Goal: Information Seeking & Learning: Learn about a topic

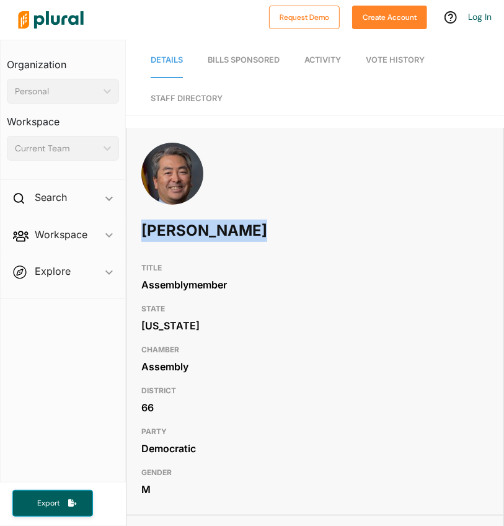
drag, startPoint x: 143, startPoint y: 231, endPoint x: 254, endPoint y: 236, distance: 110.5
click at [254, 236] on h1 "Al Muratsuchi" at bounding box center [245, 230] width 208 height 37
copy h1 "Al Muratsuchi"
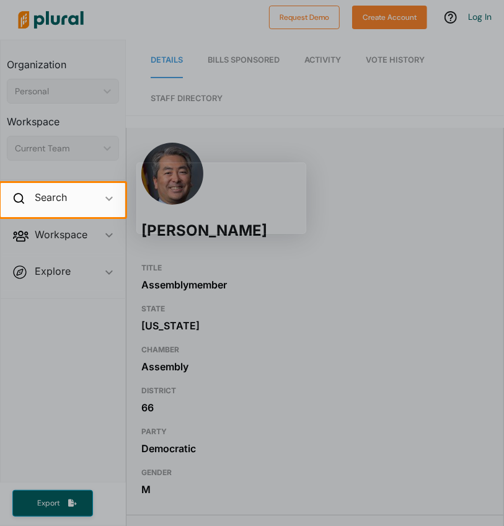
click at [300, 278] on div at bounding box center [252, 371] width 504 height 309
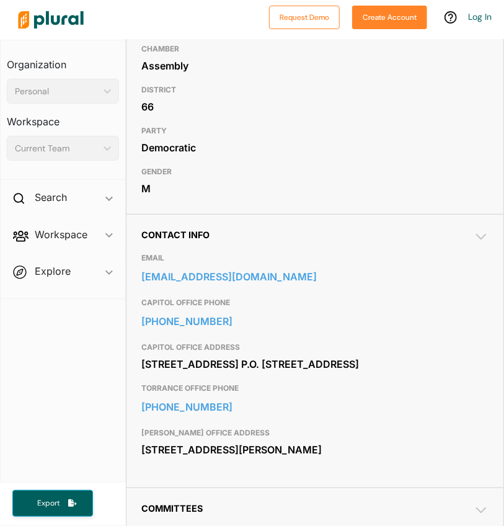
scroll to position [303, 0]
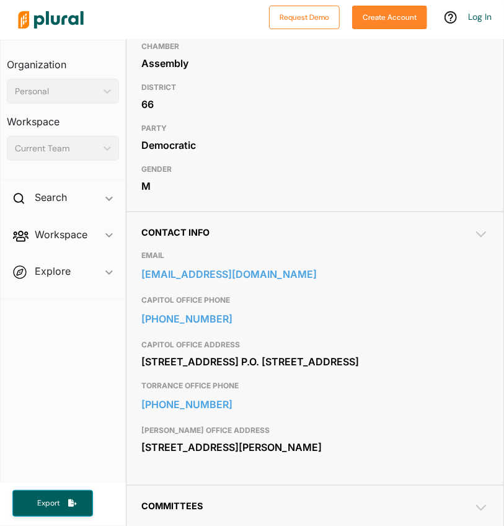
drag, startPoint x: 141, startPoint y: 361, endPoint x: 265, endPoint y: 376, distance: 124.9
click at [265, 371] on div "1021 O St. P.O. Box 942849 Sacramento, CA 94249" at bounding box center [314, 361] width 347 height 19
copy div "1021 O St. P.O. Box 942849 Sacramento, CA 94249"
click at [378, 371] on div "1021 O St. P.O. Box 942849 Sacramento, CA 94249" at bounding box center [314, 361] width 347 height 19
drag, startPoint x: 158, startPoint y: 417, endPoint x: 329, endPoint y: 435, distance: 171.4
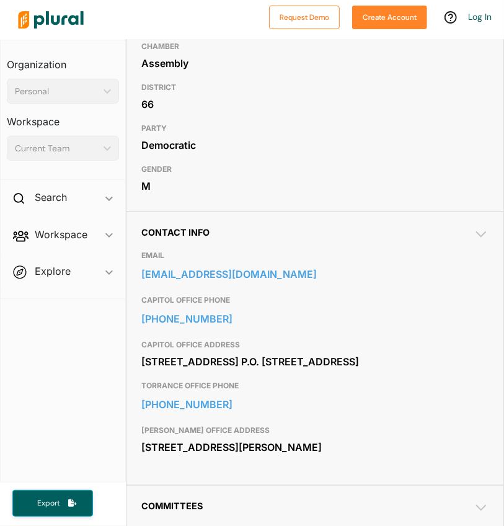
click at [329, 435] on div "TORRANCE OFFICE ADDRESS 3424 W. Carson St. Suite 450 Torrance, CA 90503" at bounding box center [314, 439] width 347 height 41
drag, startPoint x: 140, startPoint y: 400, endPoint x: 208, endPoint y: 419, distance: 70.2
click at [208, 419] on div "Contact Info EMAIL assemblymember.muratsuchi@assembly.ca.gov CAPITOL OFFICE PHO…" at bounding box center [314, 347] width 377 height 273
copy div "TORRANCE OFFICE PHONE 310-375-0691"
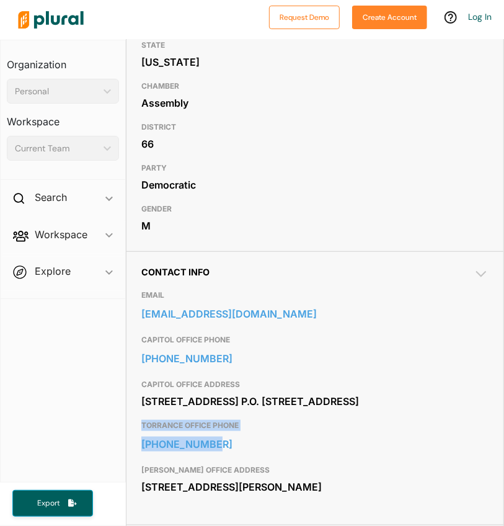
scroll to position [244, 0]
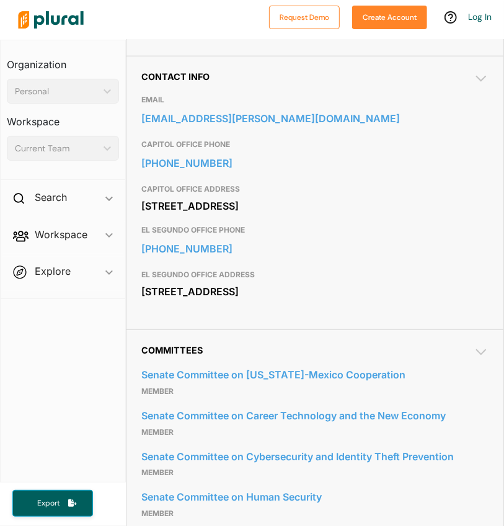
scroll to position [451, 0]
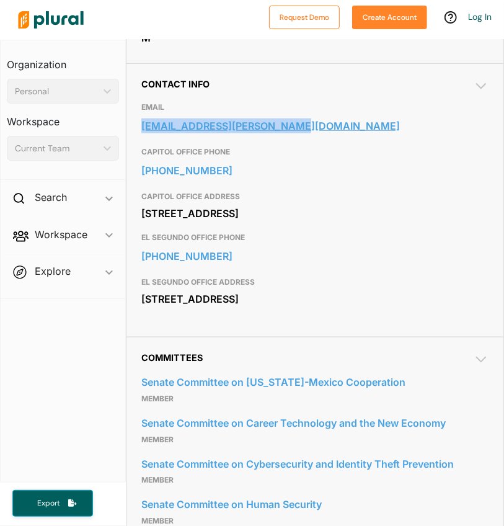
drag, startPoint x: 140, startPoint y: 121, endPoint x: 283, endPoint y: 122, distance: 143.2
click at [283, 122] on div "Contact Info EMAIL senator.allen@senate.ca.gov CAPITOL OFFICE PHONE 916-651-402…" at bounding box center [314, 199] width 377 height 273
copy link "senator.allen@senate.ca.gov"
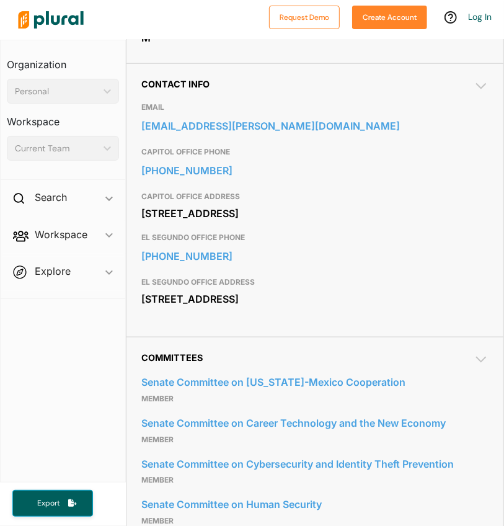
click at [289, 216] on div "1021 O St. Suite 6610 Sacramento, CA 95814" at bounding box center [314, 213] width 347 height 19
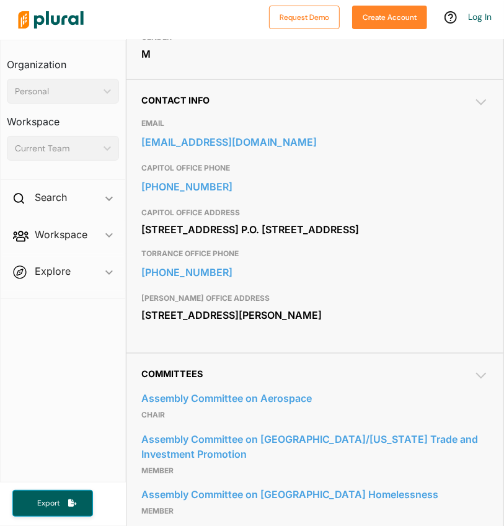
scroll to position [516, 0]
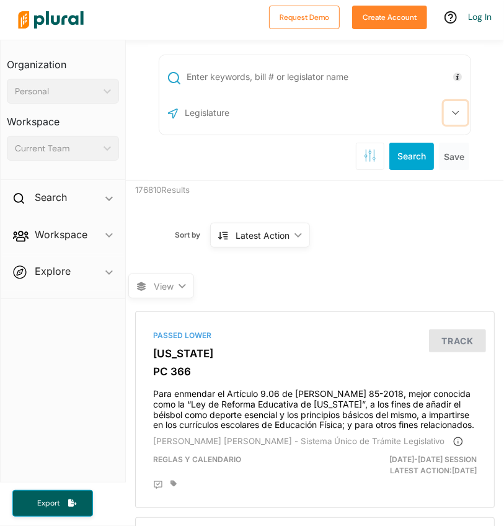
click at [452, 112] on icon "button" at bounding box center [455, 112] width 7 height 5
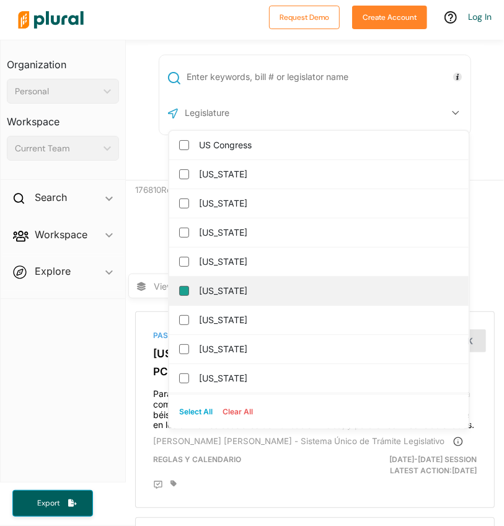
click at [179, 290] on input "[US_STATE]" at bounding box center [184, 291] width 10 height 10
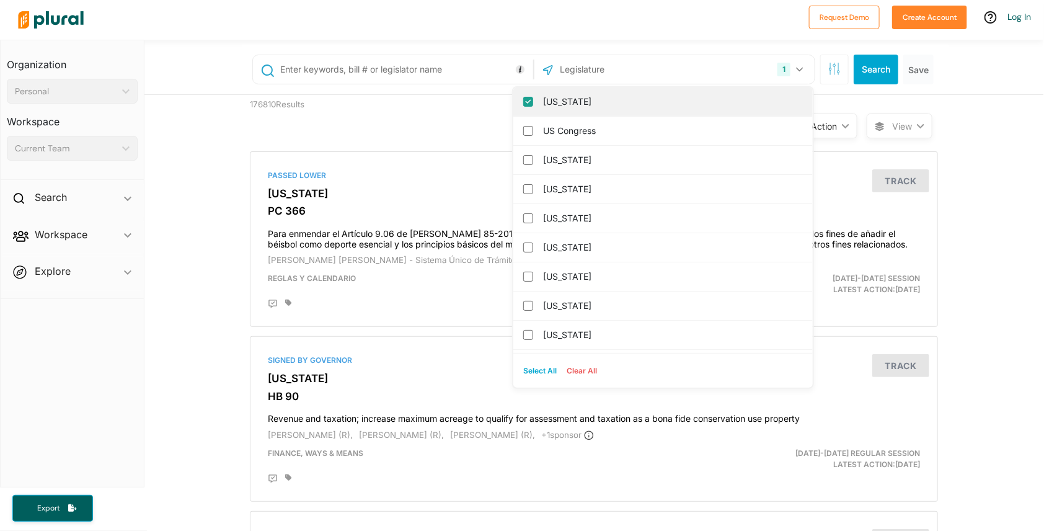
click at [503, 90] on div "[US_STATE]" at bounding box center [662, 101] width 299 height 29
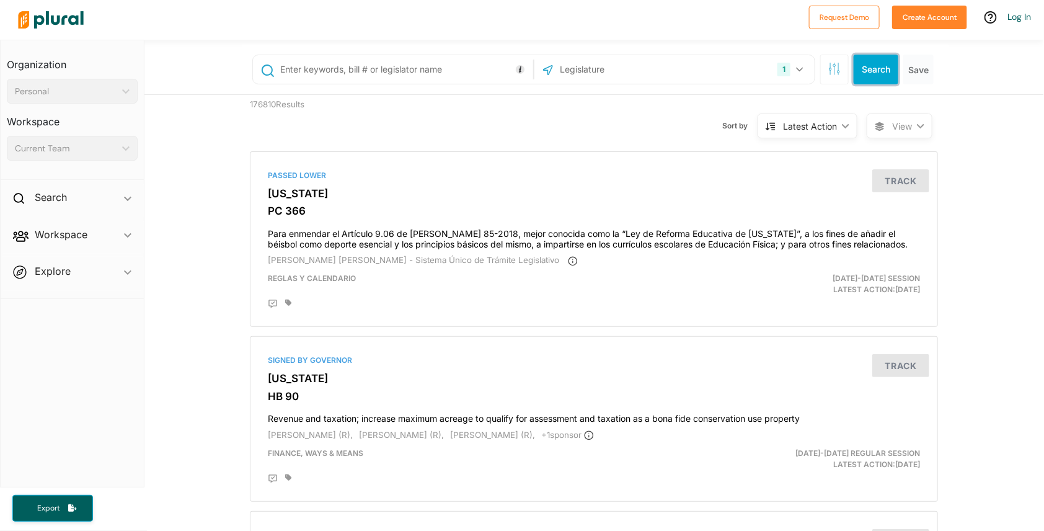
click at [503, 72] on button "Search" at bounding box center [876, 70] width 45 height 30
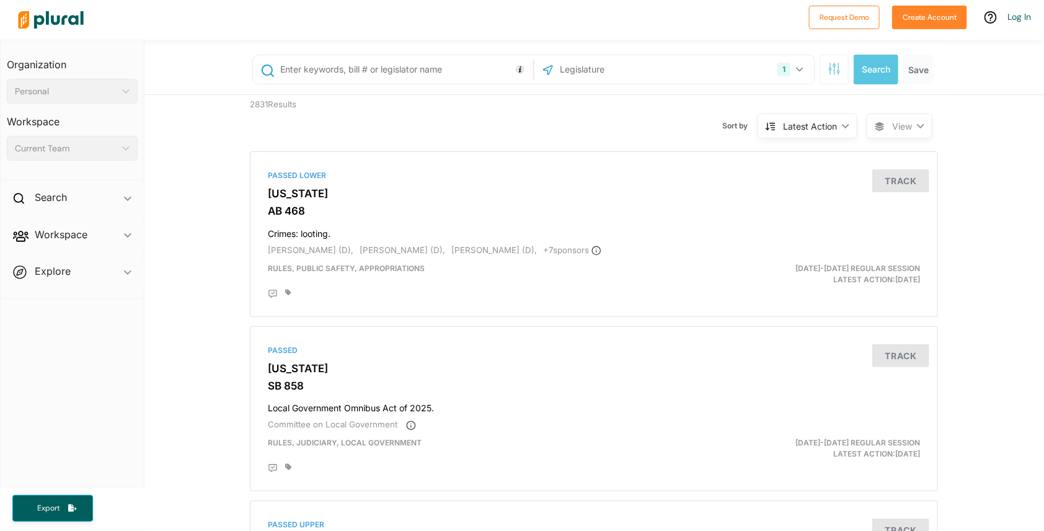
click at [503, 123] on div "Latest Action" at bounding box center [810, 126] width 54 height 13
click at [503, 127] on div "Sort by Latest Action ic_keyboard_arrow_down Relevance Latest Action Latest Act…" at bounding box center [660, 118] width 412 height 47
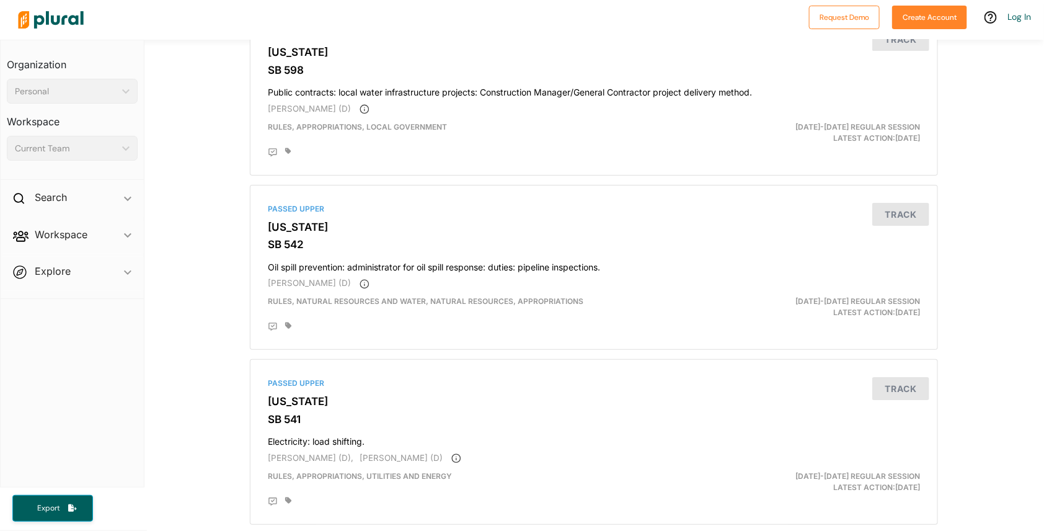
scroll to position [4060, 0]
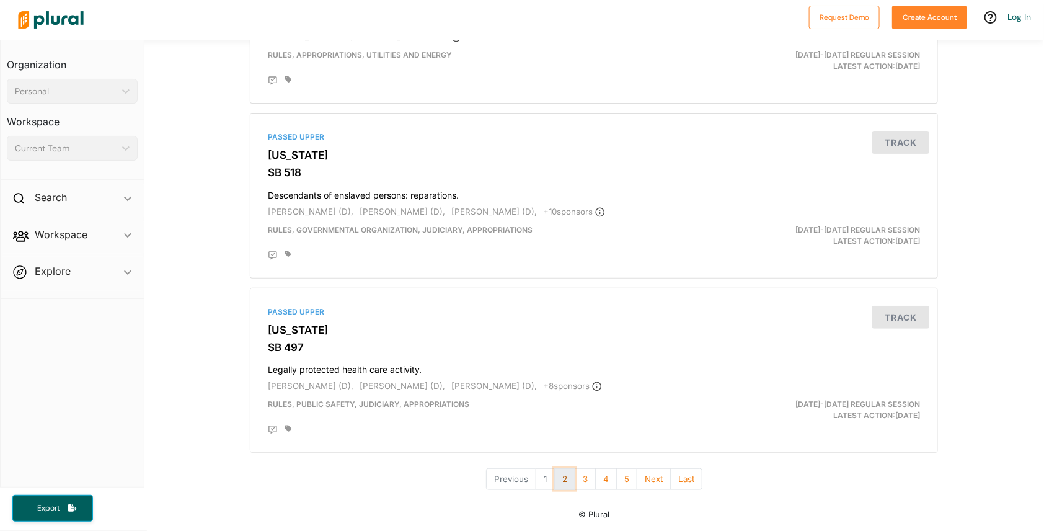
click at [503, 479] on button "2" at bounding box center [564, 479] width 21 height 22
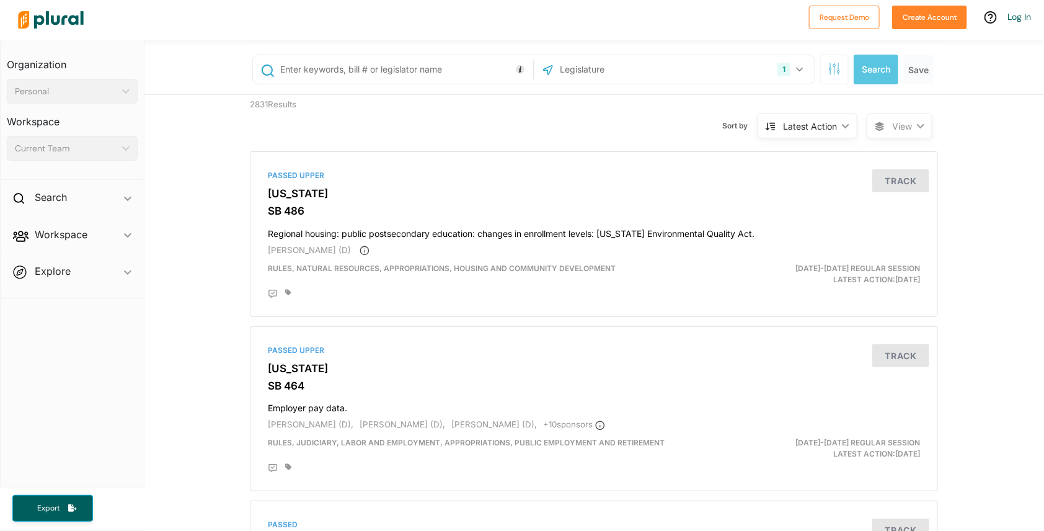
click at [503, 124] on div "Latest Action" at bounding box center [810, 126] width 54 height 13
click at [503, 237] on div "Alphanumerical" at bounding box center [811, 241] width 74 height 11
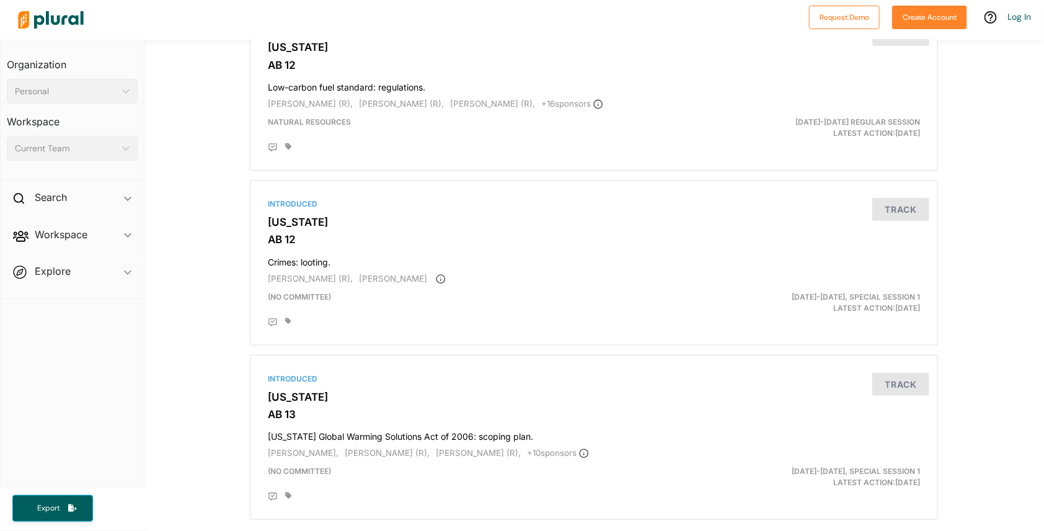
scroll to position [4060, 0]
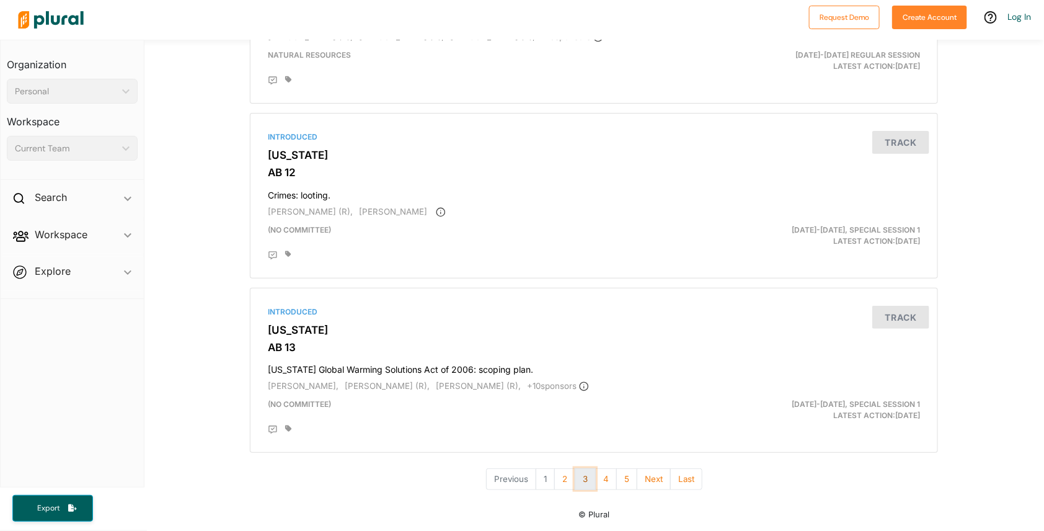
click at [503, 479] on button "3" at bounding box center [585, 479] width 21 height 22
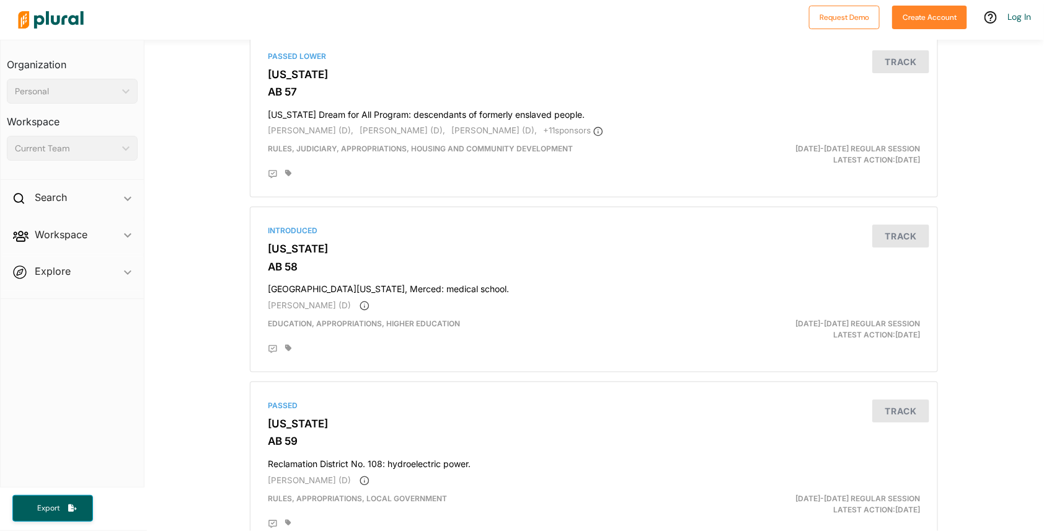
scroll to position [4060, 0]
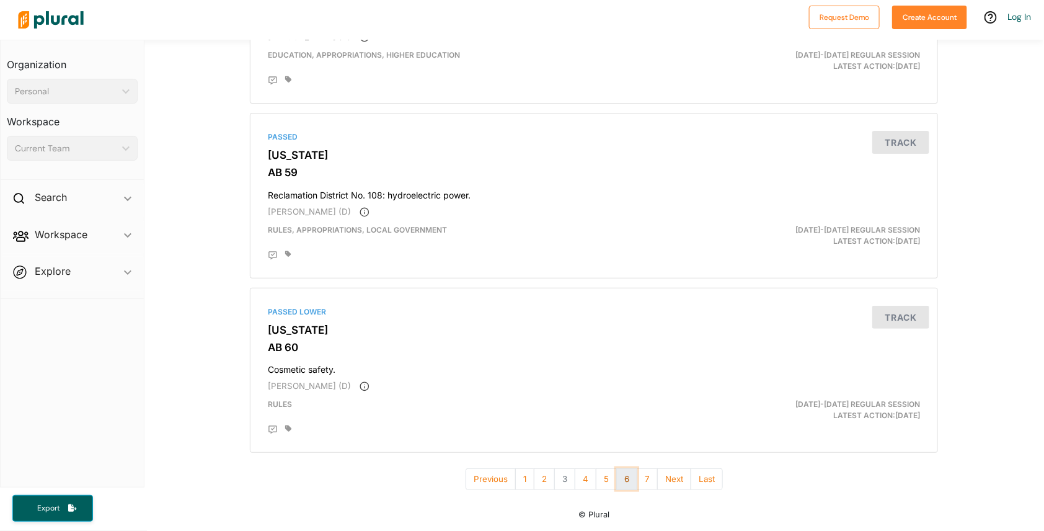
click at [503, 478] on button "6" at bounding box center [626, 479] width 21 height 22
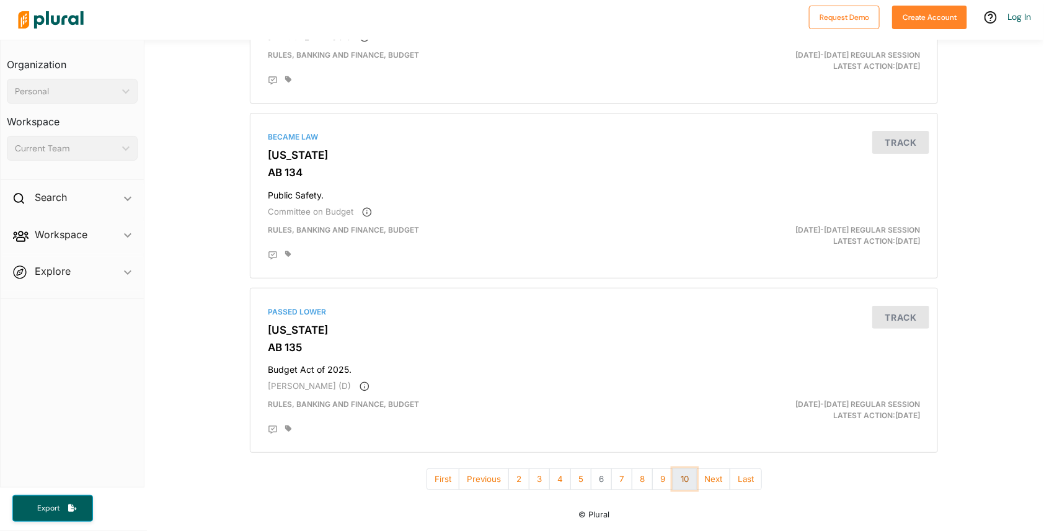
click at [503, 479] on button "10" at bounding box center [685, 479] width 24 height 22
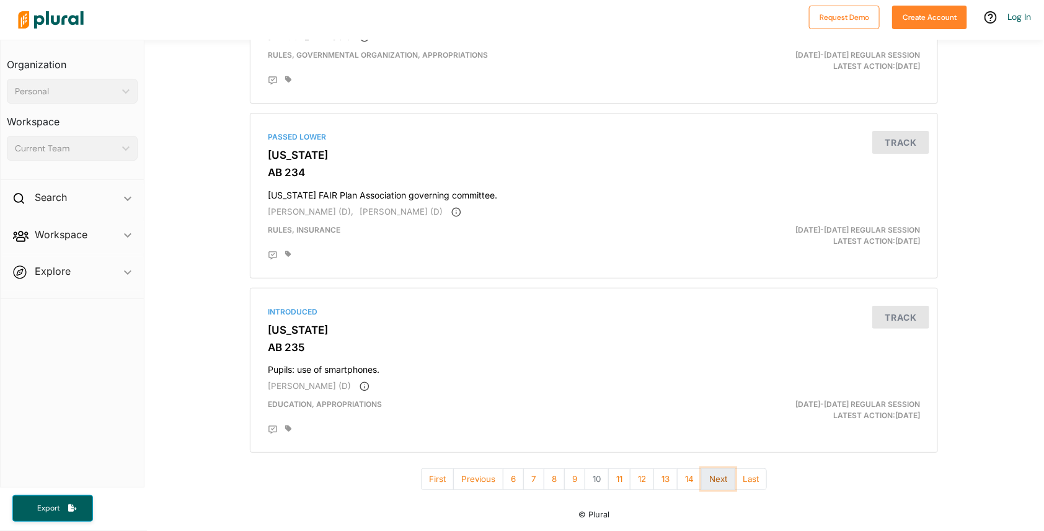
click at [503, 480] on button "Next" at bounding box center [718, 479] width 34 height 22
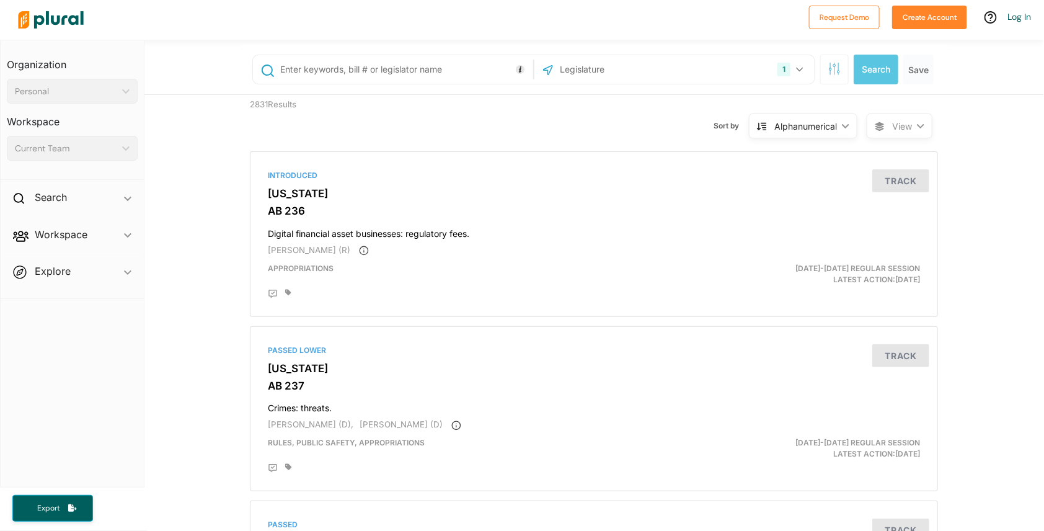
click at [503, 125] on div "Alphanumerical" at bounding box center [805, 126] width 63 height 13
click at [503, 184] on div "Latest Action" at bounding box center [811, 184] width 74 height 11
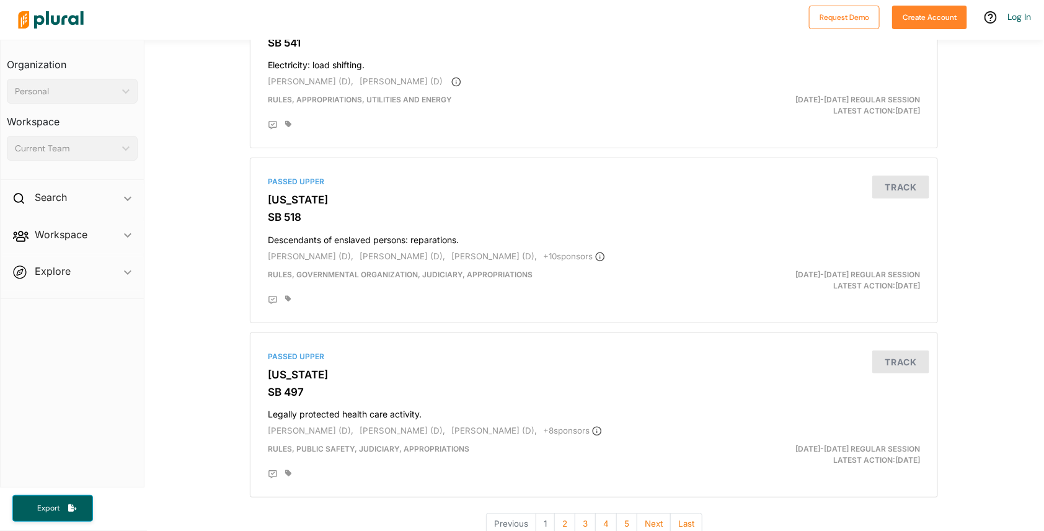
scroll to position [4060, 0]
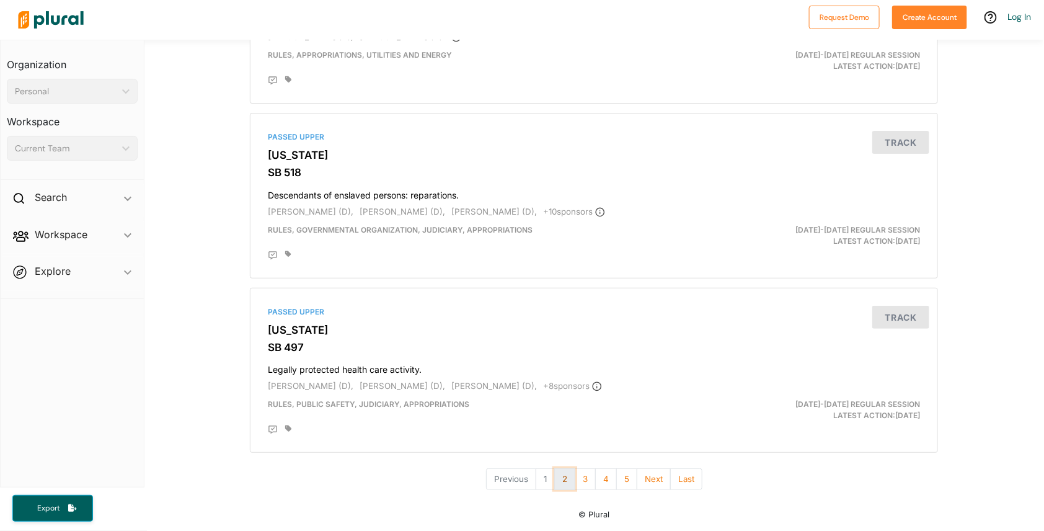
click at [503, 479] on button "2" at bounding box center [564, 479] width 21 height 22
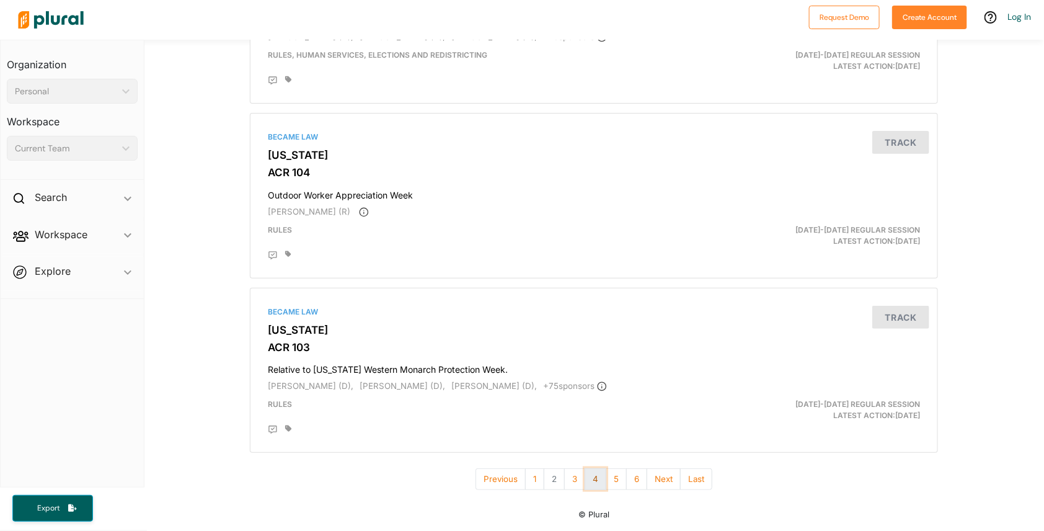
click at [503, 481] on button "4" at bounding box center [596, 479] width 22 height 22
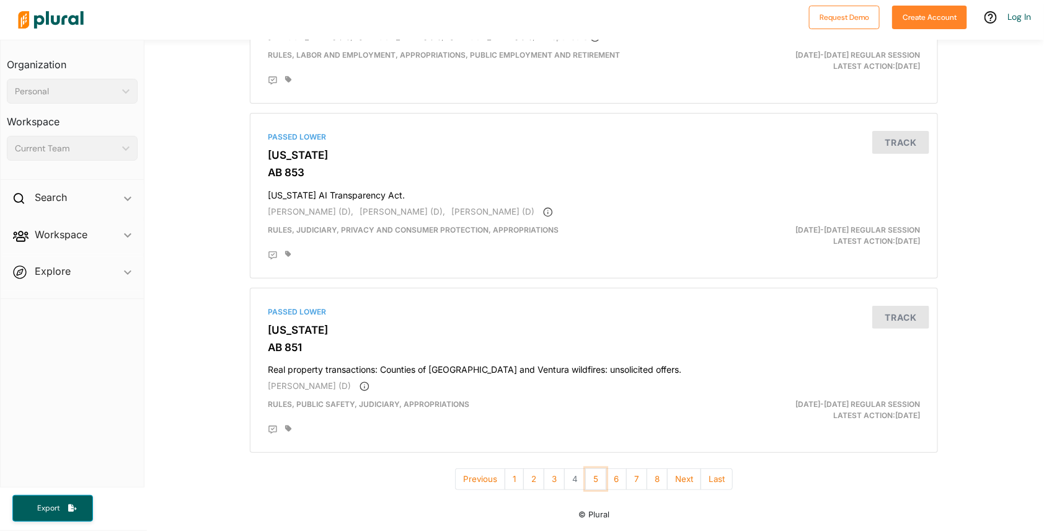
click at [503, 481] on button "5" at bounding box center [595, 479] width 21 height 22
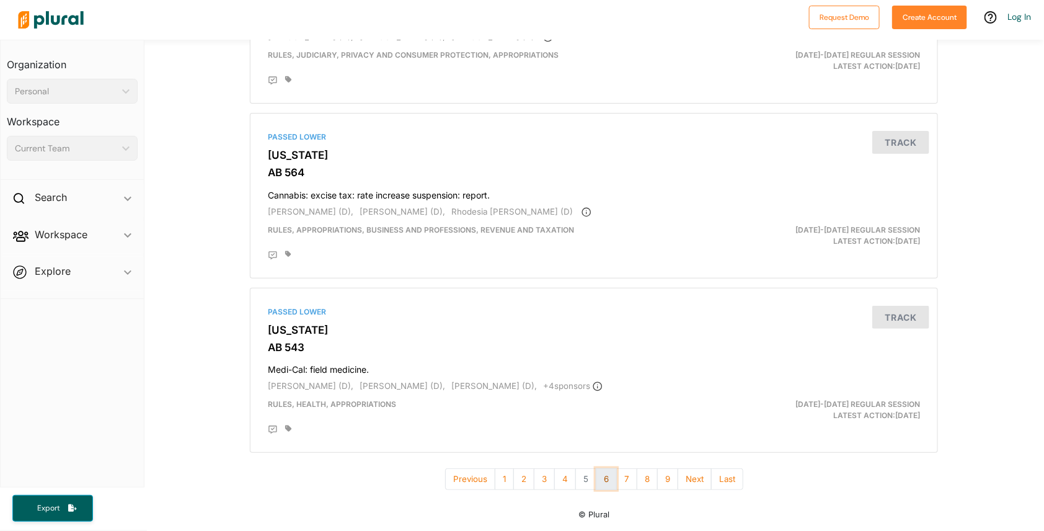
click at [503, 480] on button "6" at bounding box center [606, 479] width 21 height 22
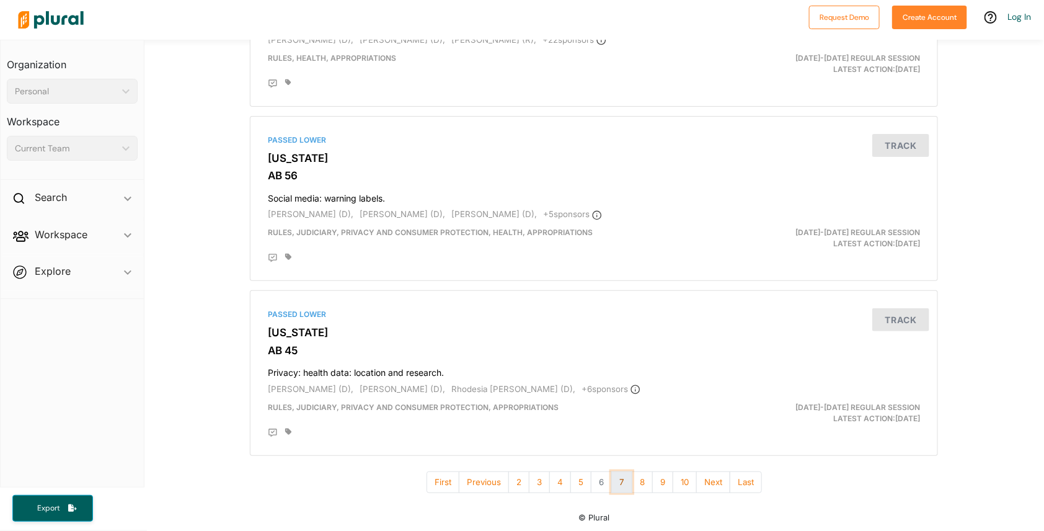
click at [503, 478] on button "7" at bounding box center [621, 482] width 21 height 22
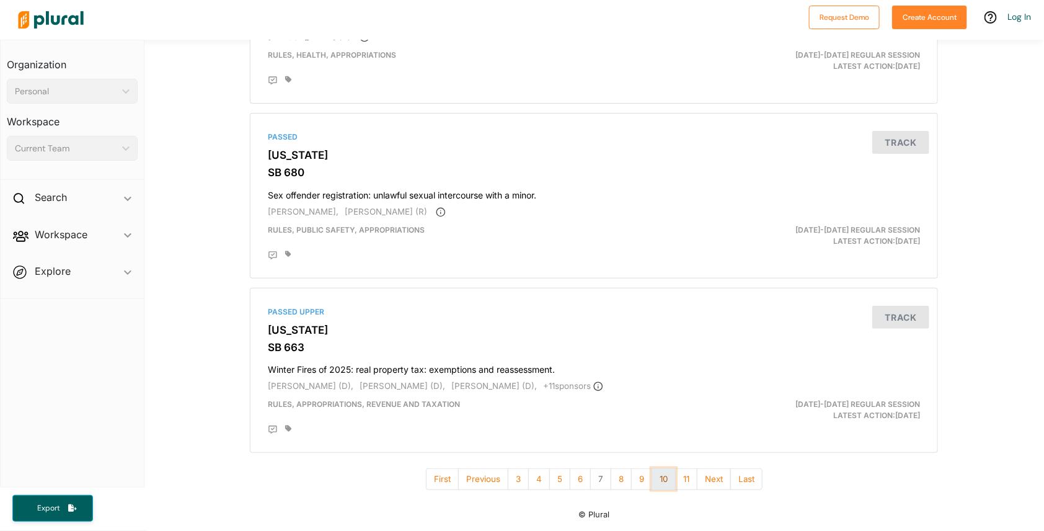
click at [503, 482] on button "10" at bounding box center [663, 479] width 24 height 22
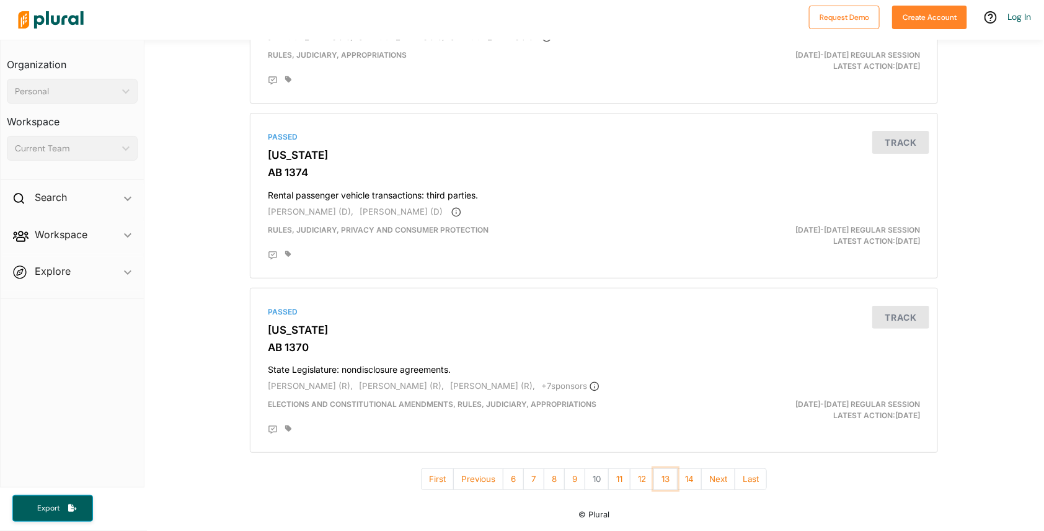
click at [503, 482] on button "13" at bounding box center [665, 479] width 24 height 22
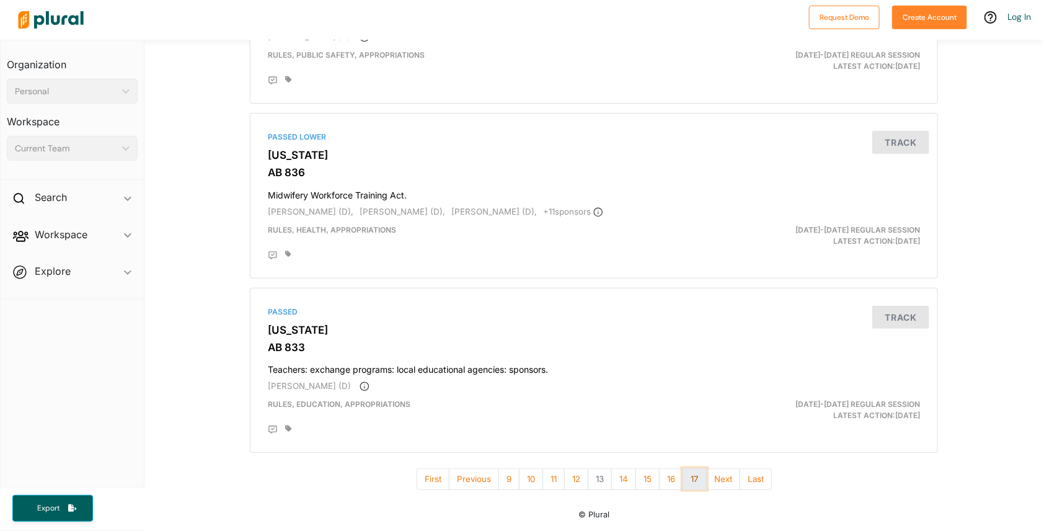
click at [503, 479] on button "17" at bounding box center [694, 479] width 24 height 22
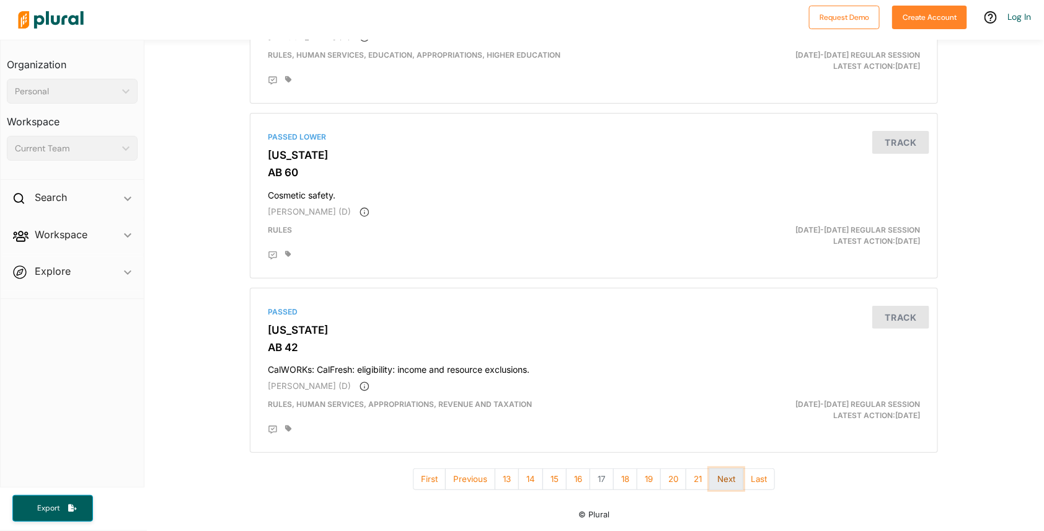
click at [503, 483] on button "Next" at bounding box center [726, 479] width 34 height 22
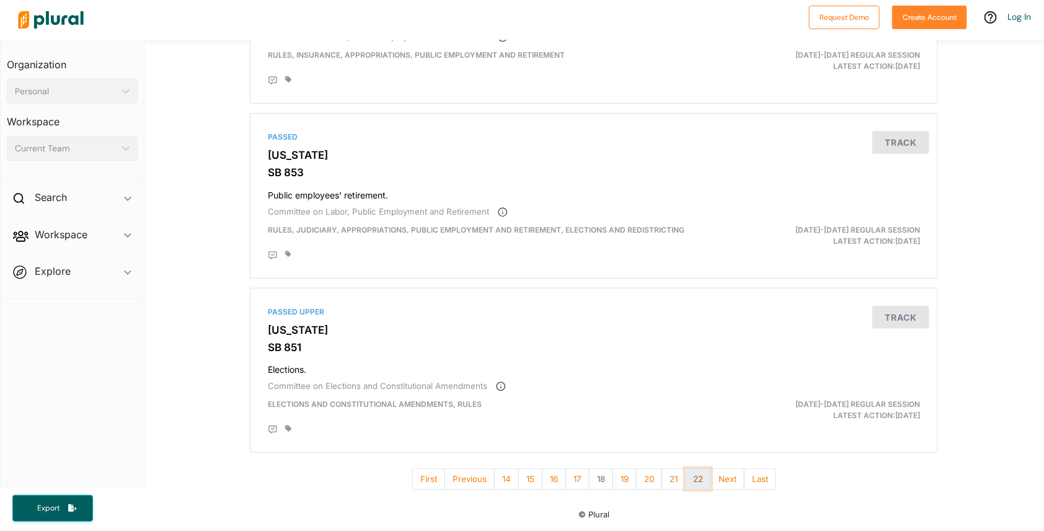
click at [503, 479] on button "22" at bounding box center [698, 479] width 26 height 22
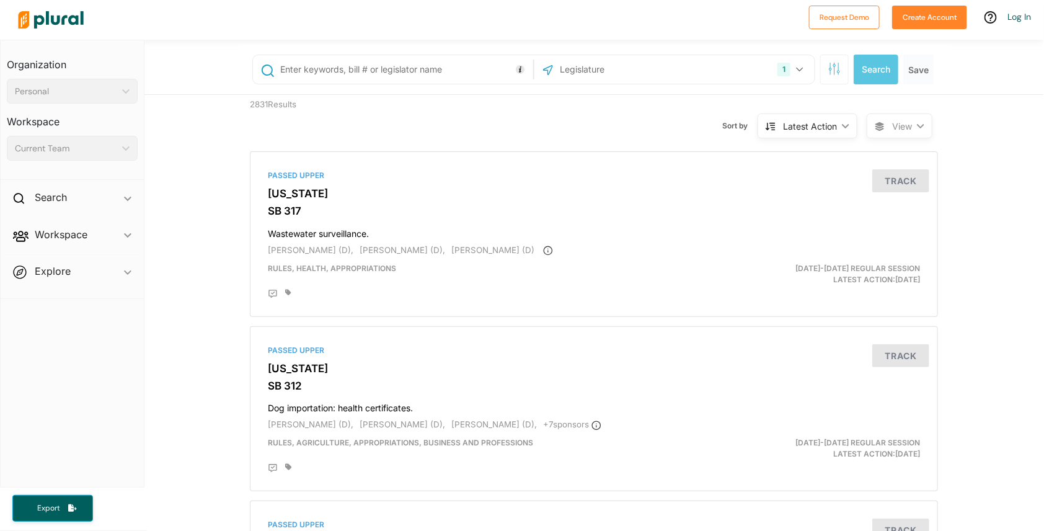
click at [503, 120] on div "Latest Action" at bounding box center [810, 126] width 54 height 13
click at [503, 210] on div "Latest Action" at bounding box center [811, 212] width 74 height 11
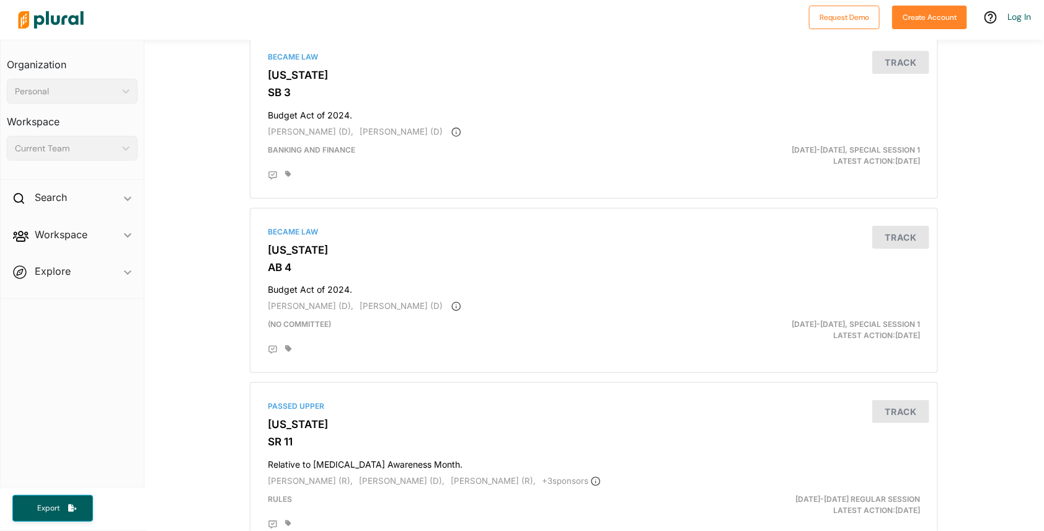
scroll to position [4082, 0]
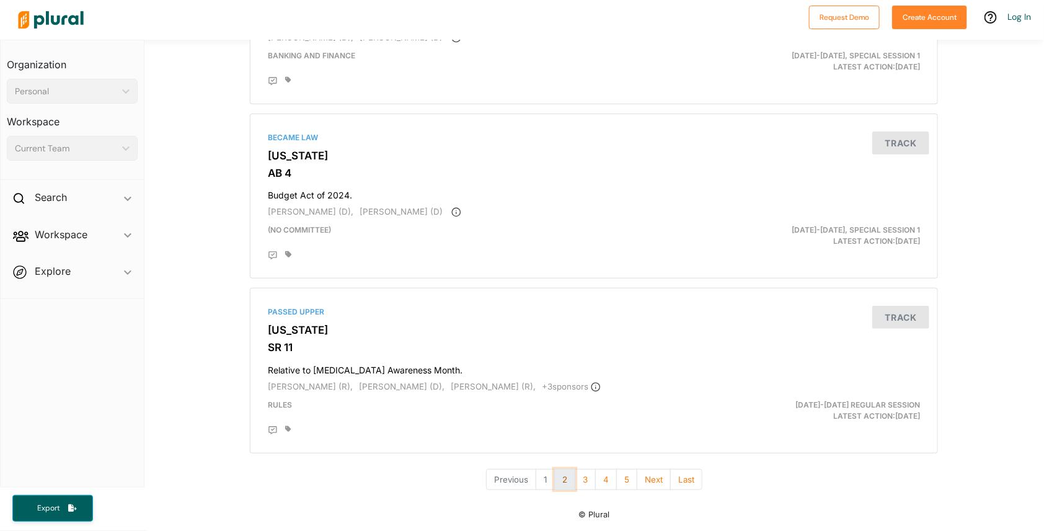
click at [503, 480] on button "2" at bounding box center [564, 480] width 21 height 22
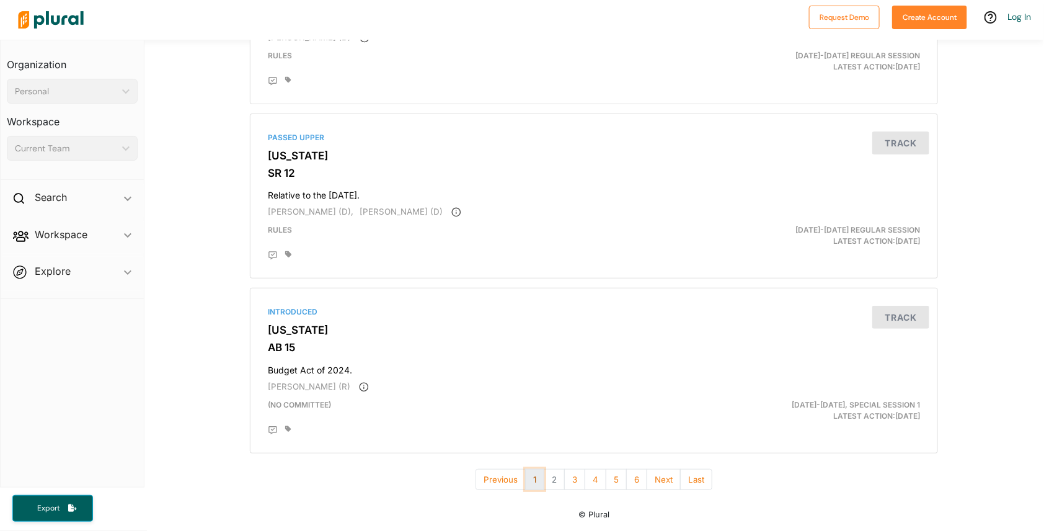
click at [503, 479] on button "1" at bounding box center [534, 480] width 19 height 22
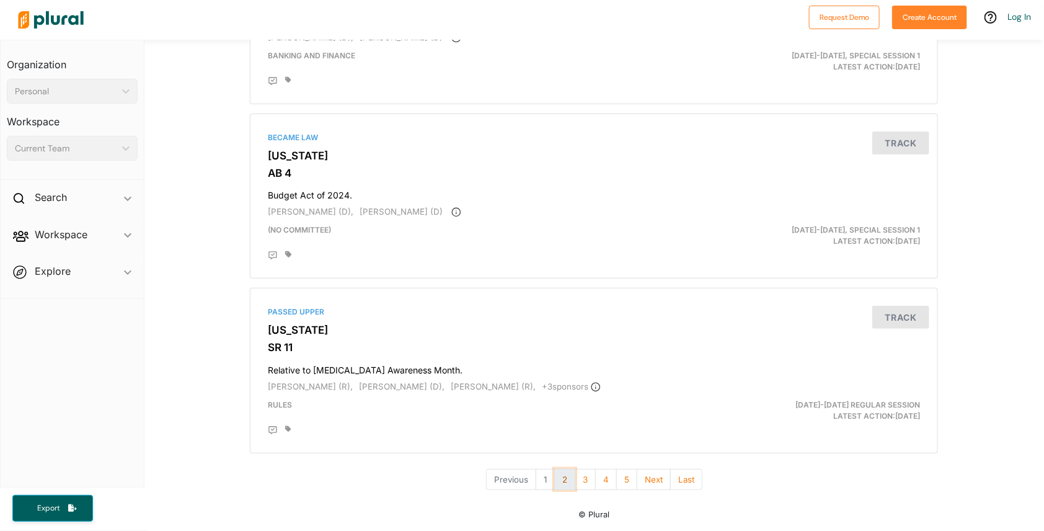
click at [503, 482] on button "2" at bounding box center [564, 480] width 21 height 22
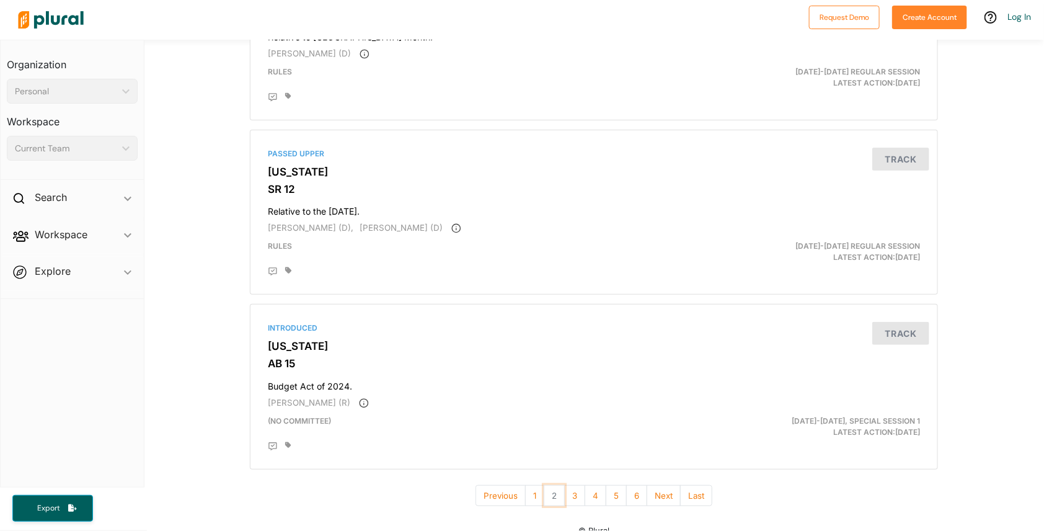
scroll to position [4082, 0]
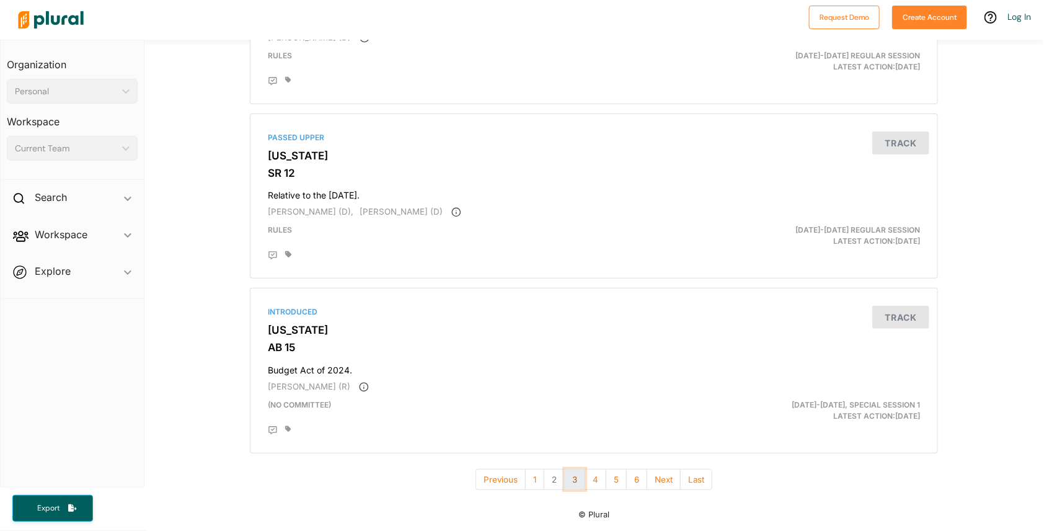
click at [503, 478] on button "3" at bounding box center [574, 480] width 21 height 22
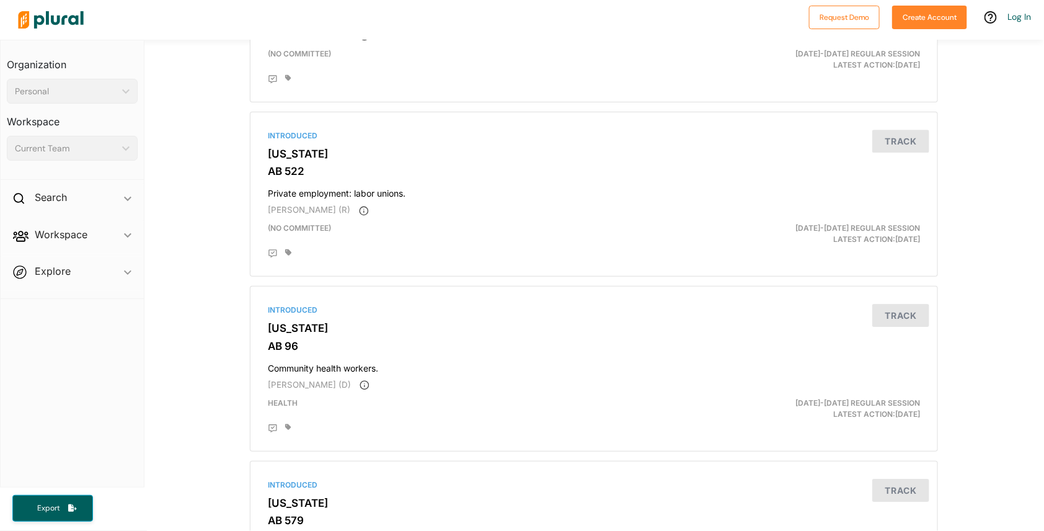
scroll to position [3545, 0]
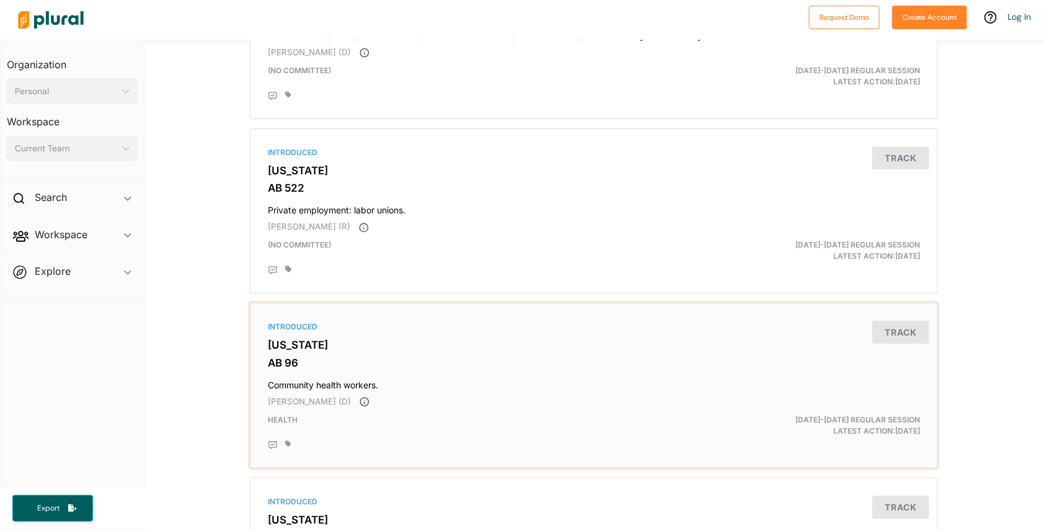
click at [282, 350] on h3 "[US_STATE]" at bounding box center [594, 344] width 652 height 12
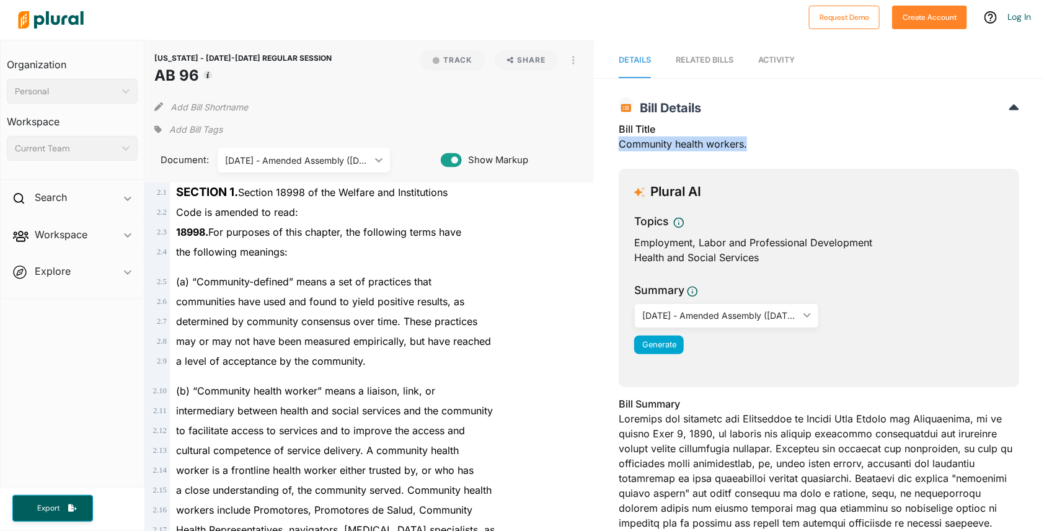
drag, startPoint x: 614, startPoint y: 146, endPoint x: 744, endPoint y: 148, distance: 130.2
click at [503, 148] on div "Bill Title Community health workers." at bounding box center [819, 139] width 400 height 37
copy div "Community health workers."
click at [462, 117] on div "CALIFORNIA - 2025-2026 REGULAR SESSION AB 96 Track Share View PDF View Source P…" at bounding box center [369, 111] width 450 height 143
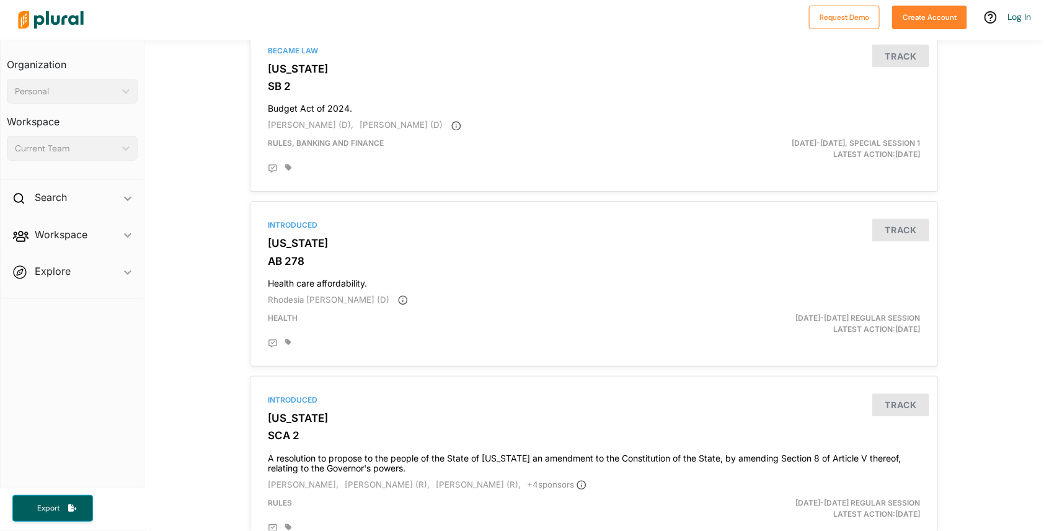
scroll to position [2933, 0]
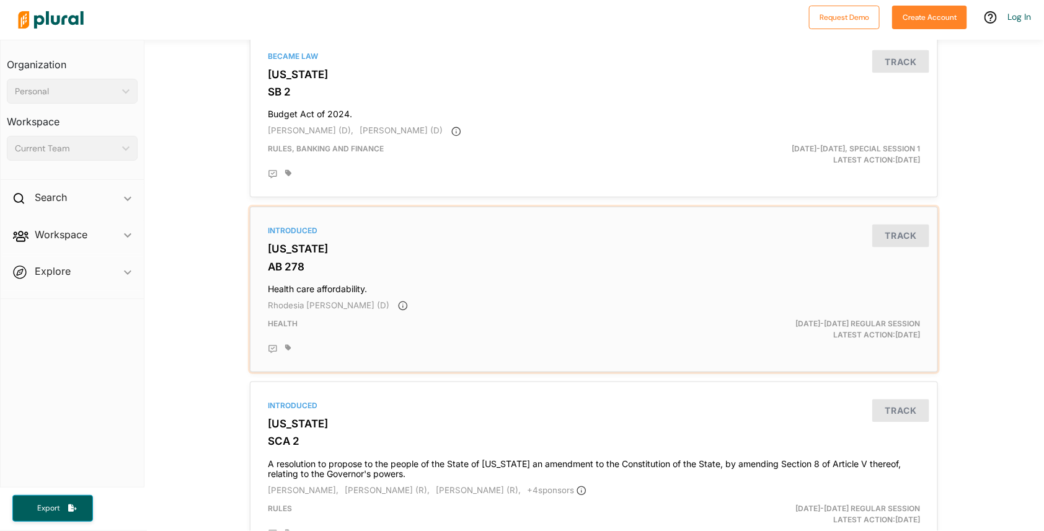
click at [287, 245] on div "Introduced California AB 278 Health care affordability. Rhodesia Ransom (D) Hea…" at bounding box center [593, 289] width 677 height 154
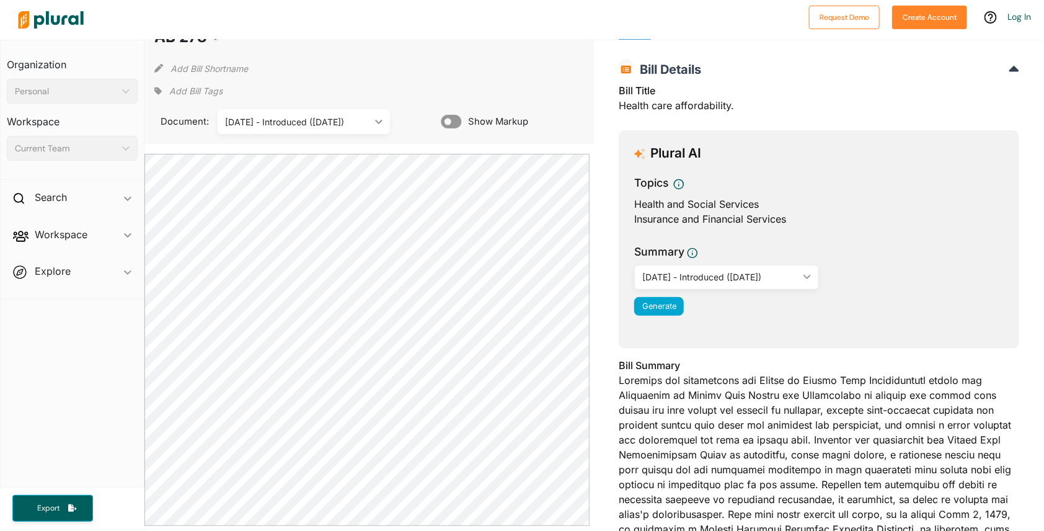
scroll to position [33, 0]
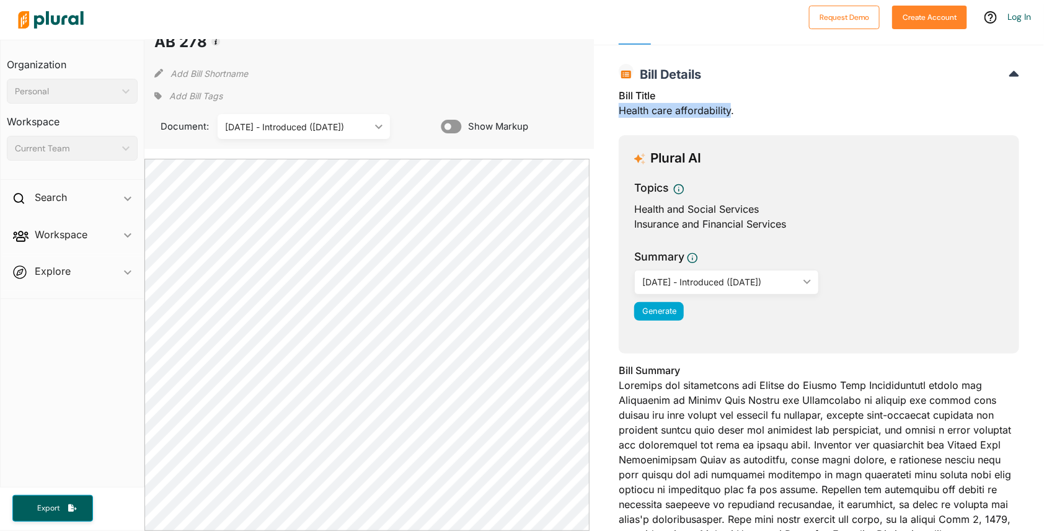
drag, startPoint x: 614, startPoint y: 110, endPoint x: 726, endPoint y: 107, distance: 112.9
click at [503, 107] on div "Bill Title Health care affordability." at bounding box center [819, 106] width 400 height 37
copy div "Health care affordability"
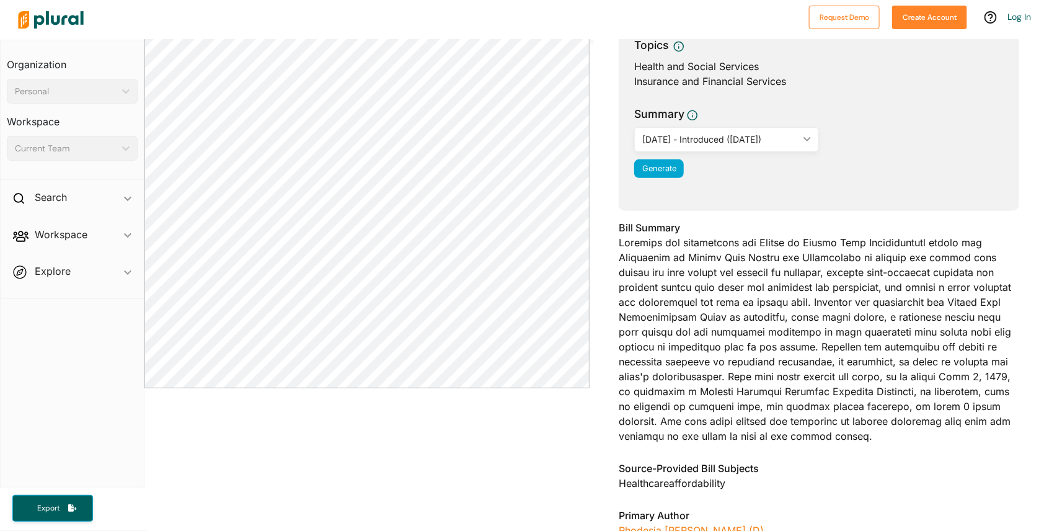
scroll to position [179, 0]
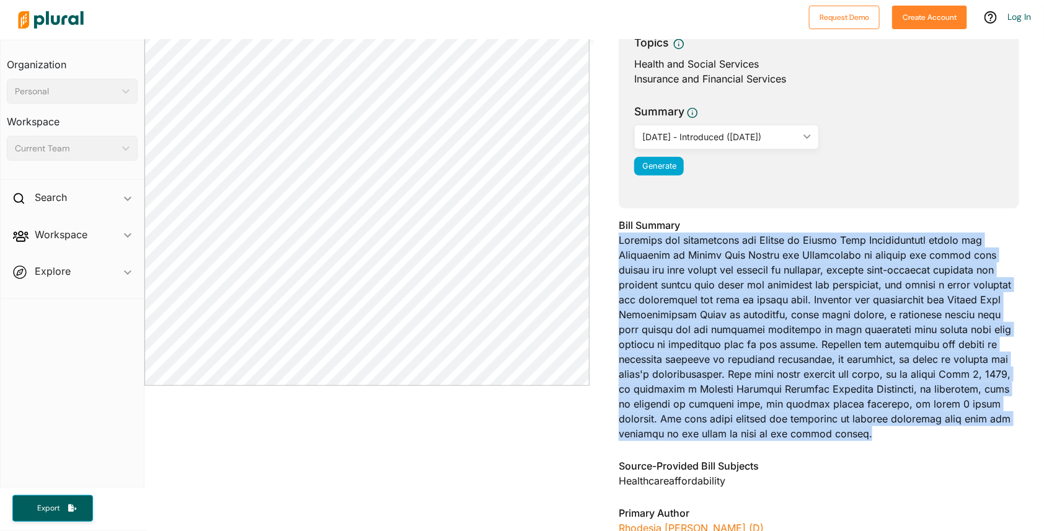
drag, startPoint x: 616, startPoint y: 239, endPoint x: 860, endPoint y: 434, distance: 312.3
click at [503, 434] on div "Bill Summary" at bounding box center [819, 333] width 400 height 231
copy div "Existing law establishes the Office of Health Care Affordability within the Dep…"
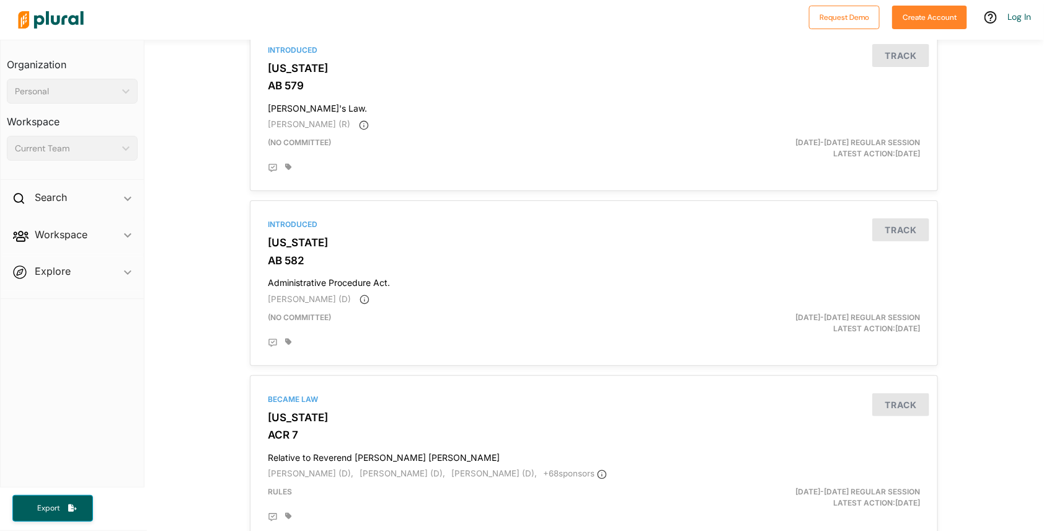
scroll to position [4092, 0]
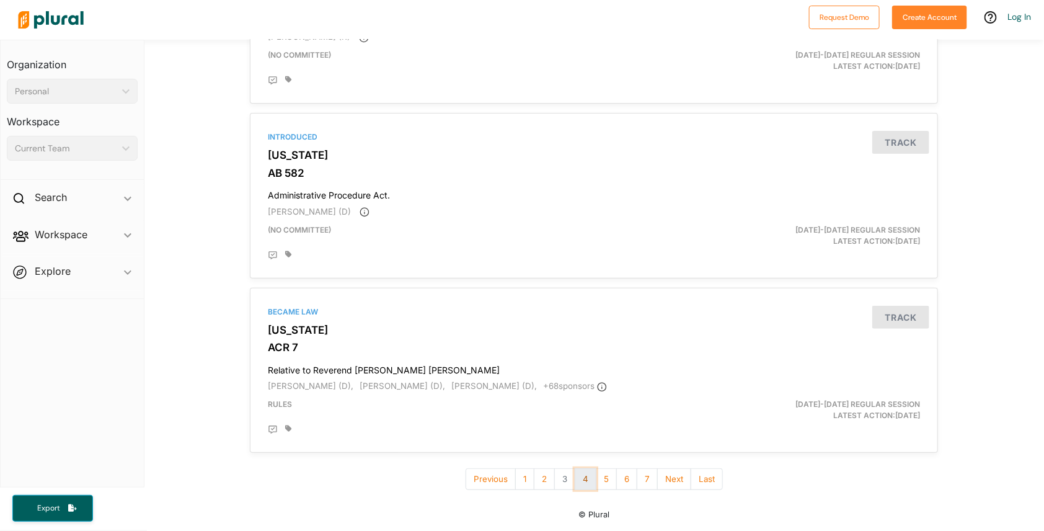
click at [503, 481] on button "4" at bounding box center [586, 479] width 22 height 22
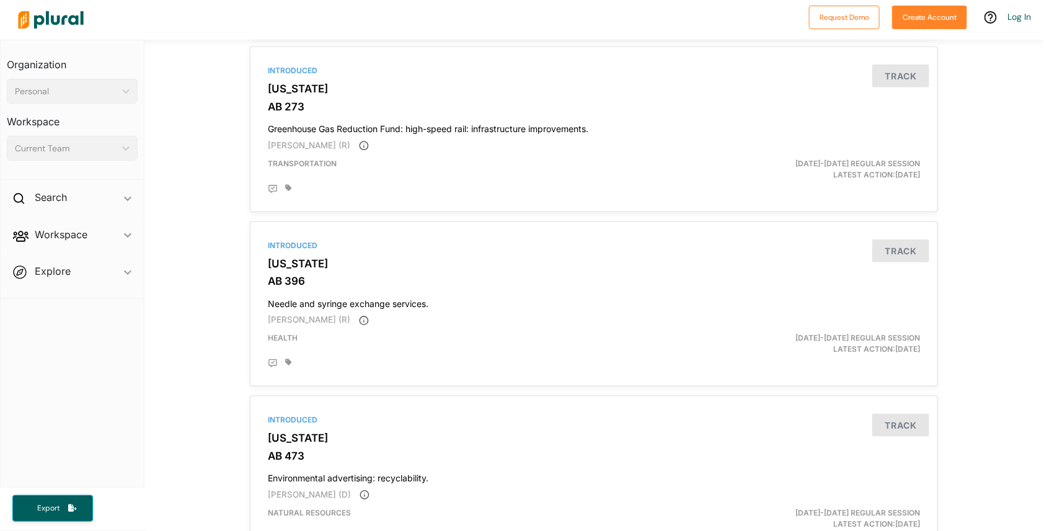
scroll to position [2368, 0]
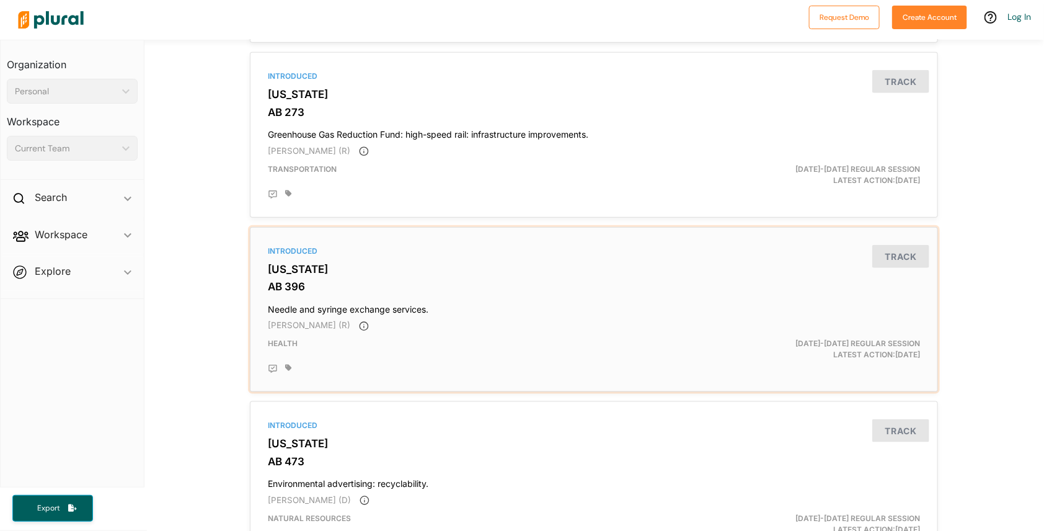
click at [282, 291] on h3 "AB 396" at bounding box center [594, 286] width 652 height 12
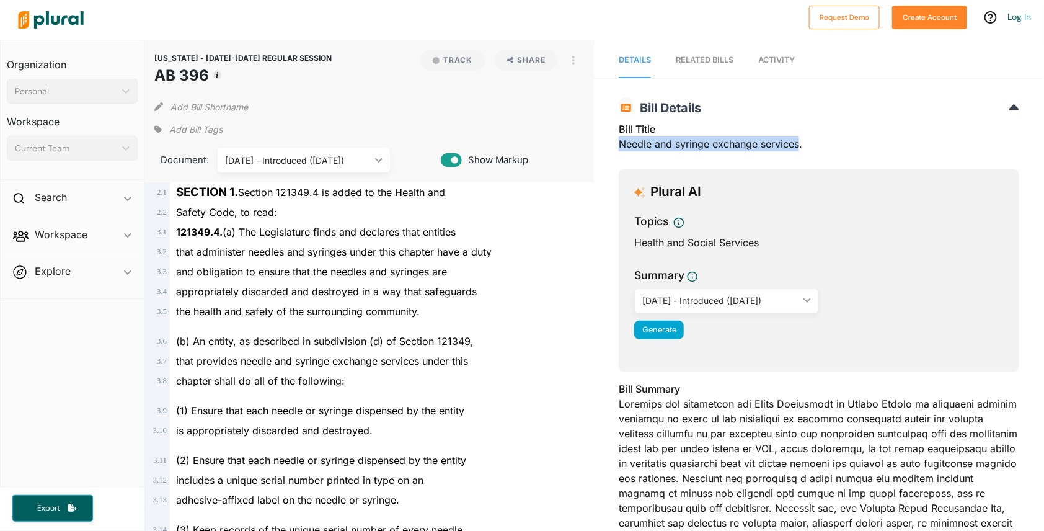
drag, startPoint x: 615, startPoint y: 144, endPoint x: 796, endPoint y: 141, distance: 181.0
click at [503, 141] on div "Bill Title Needle and syringe exchange services." at bounding box center [819, 139] width 400 height 37
copy div "Needle and syringe exchange services"
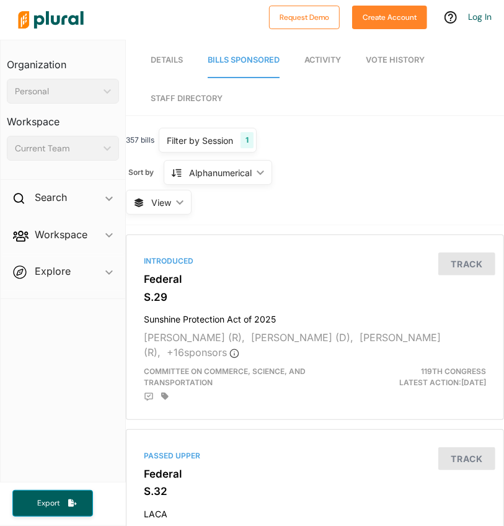
click at [175, 58] on span "Details" at bounding box center [167, 59] width 32 height 9
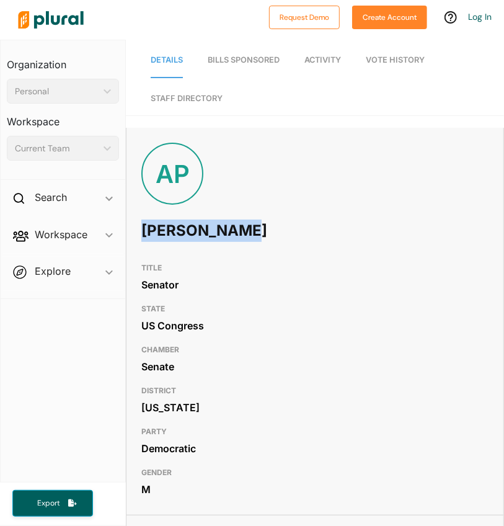
drag, startPoint x: 139, startPoint y: 231, endPoint x: 234, endPoint y: 234, distance: 94.3
click at [234, 234] on div "AP [PERSON_NAME]" at bounding box center [314, 200] width 377 height 114
copy h1 "[PERSON_NAME]"
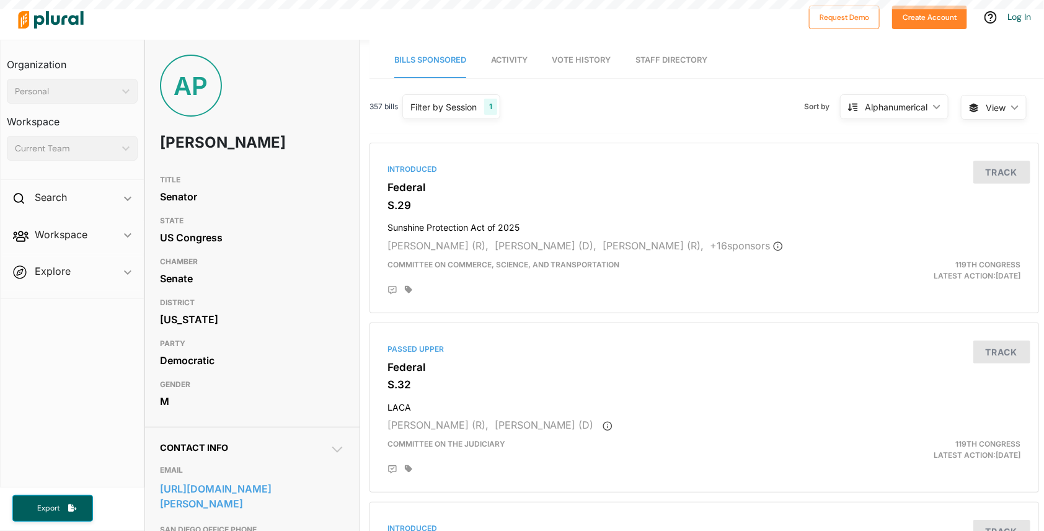
click at [450, 60] on span "Bills Sponsored" at bounding box center [430, 59] width 72 height 9
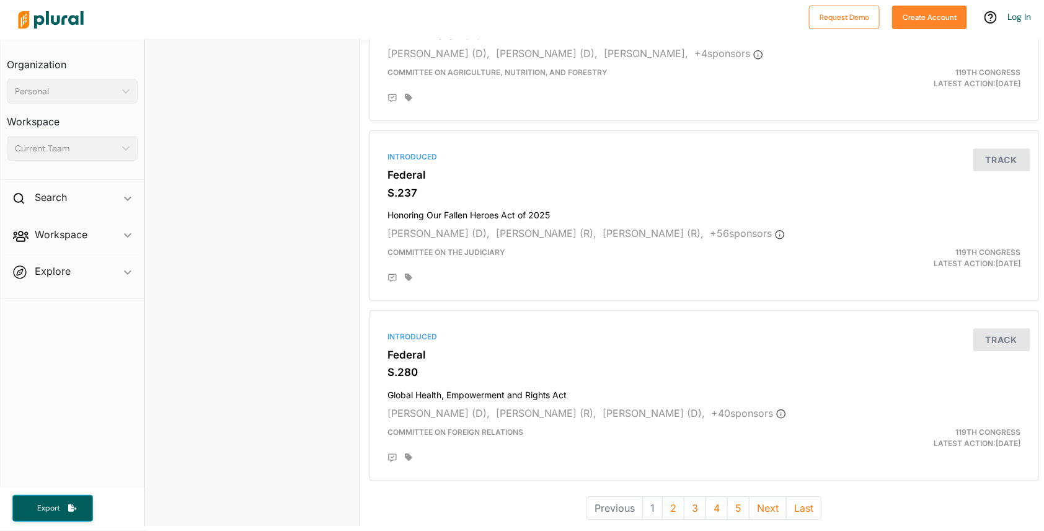
scroll to position [3283, 0]
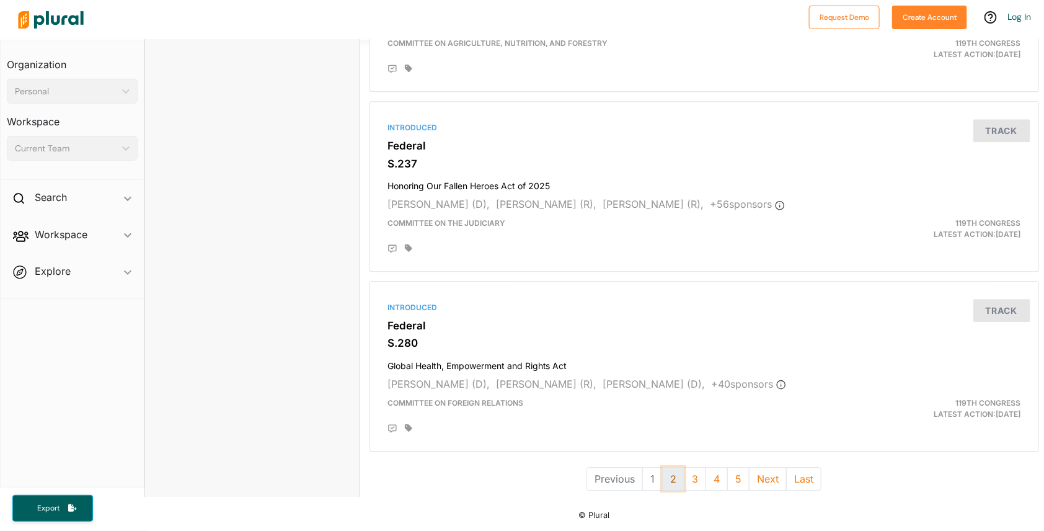
click at [666, 473] on button "2" at bounding box center [673, 479] width 22 height 24
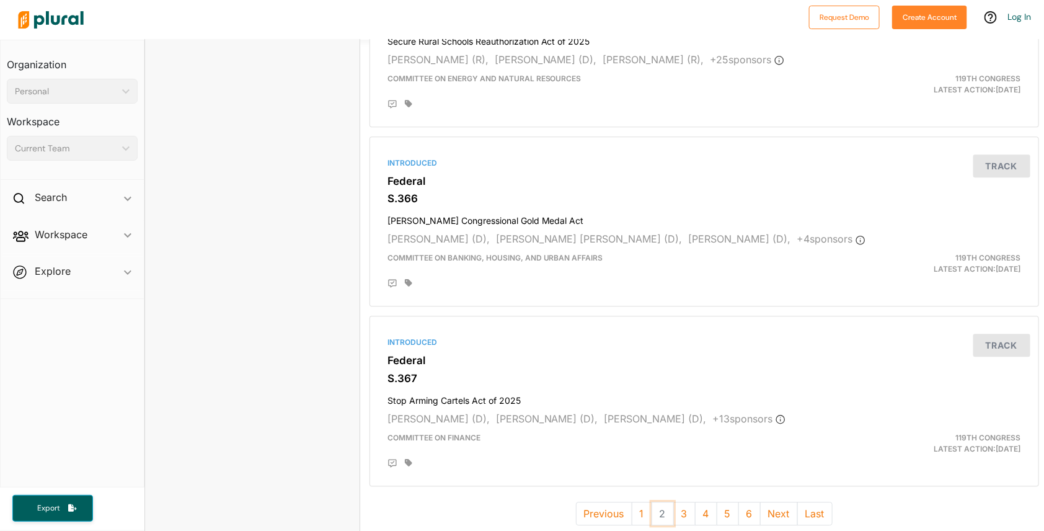
scroll to position [3273, 0]
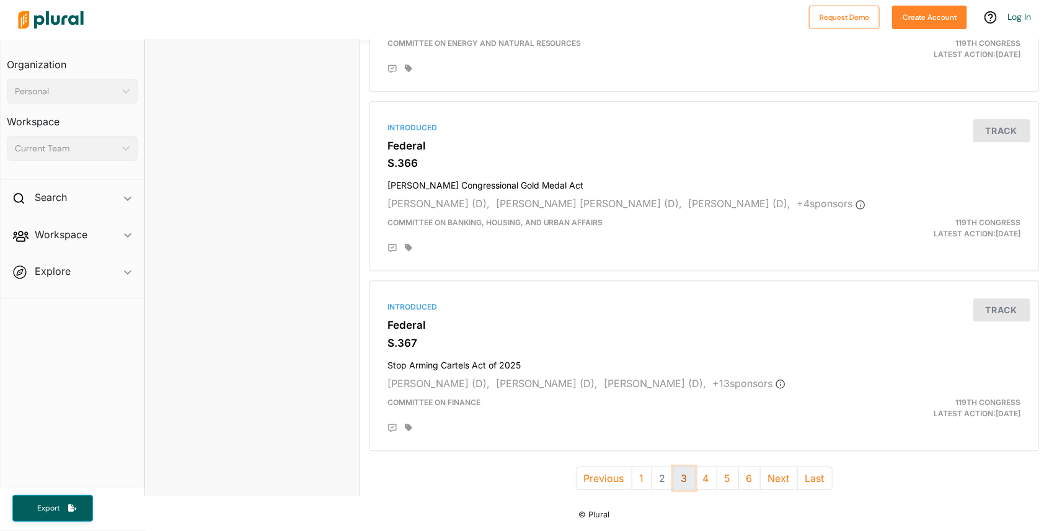
click at [685, 467] on button "3" at bounding box center [684, 478] width 22 height 24
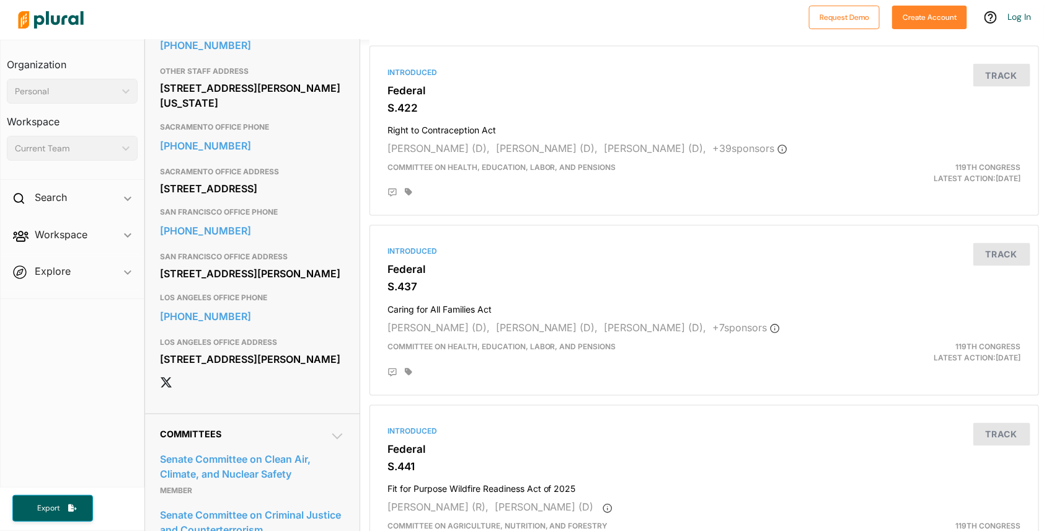
scroll to position [792, 0]
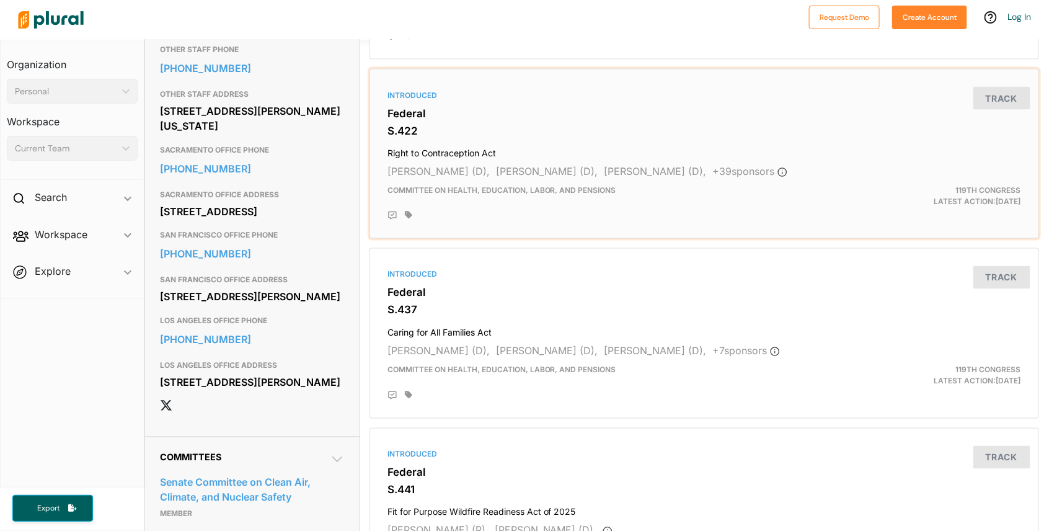
click at [394, 126] on h3 "S.422" at bounding box center [704, 131] width 634 height 12
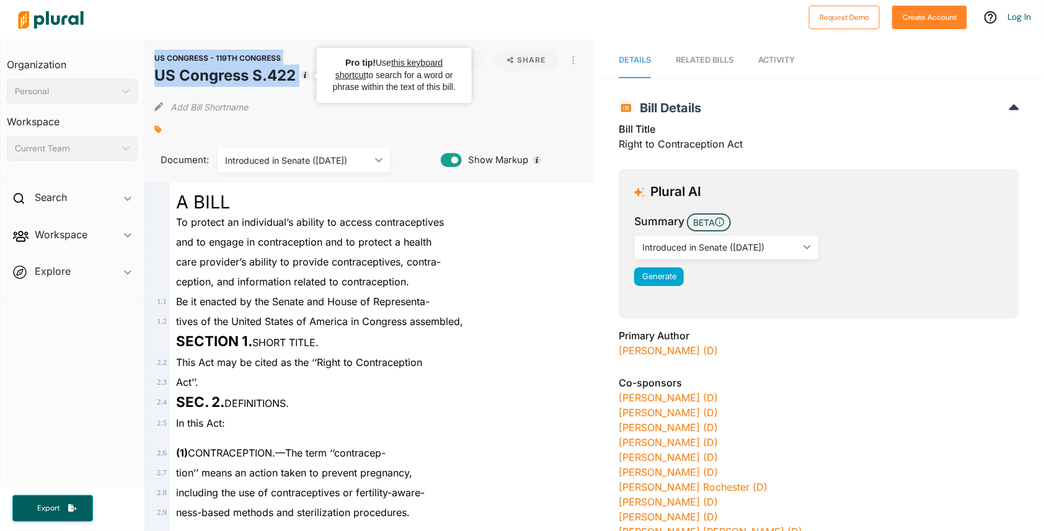
drag, startPoint x: 260, startPoint y: 76, endPoint x: 307, endPoint y: 77, distance: 47.7
click at [307, 77] on div "US CONGRESS - 119TH CONGRESS US Congress S.422 Track Share View PDF View Source…" at bounding box center [369, 111] width 450 height 143
